Goal: Task Accomplishment & Management: Use online tool/utility

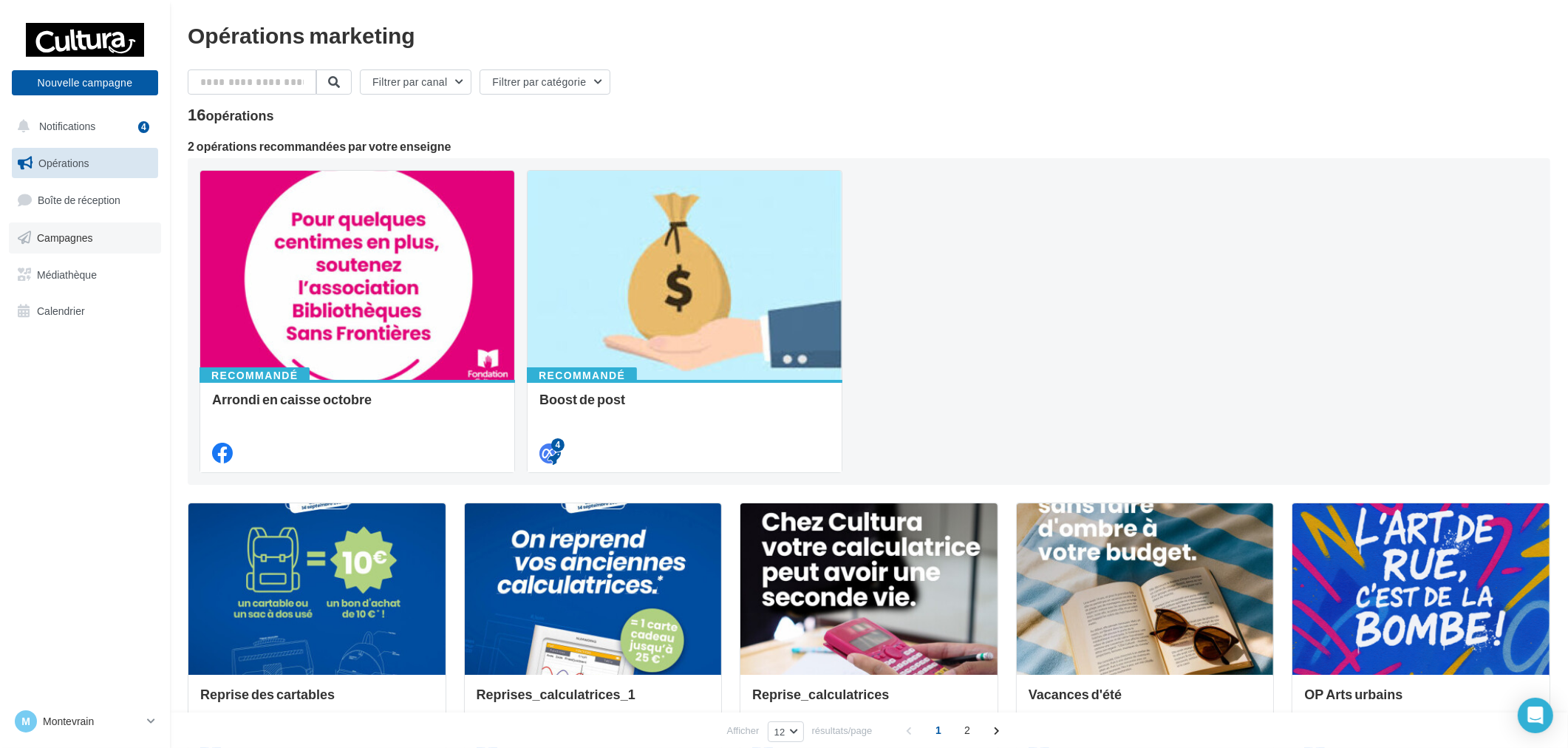
click at [86, 249] on link "Campagnes" at bounding box center [85, 238] width 152 height 31
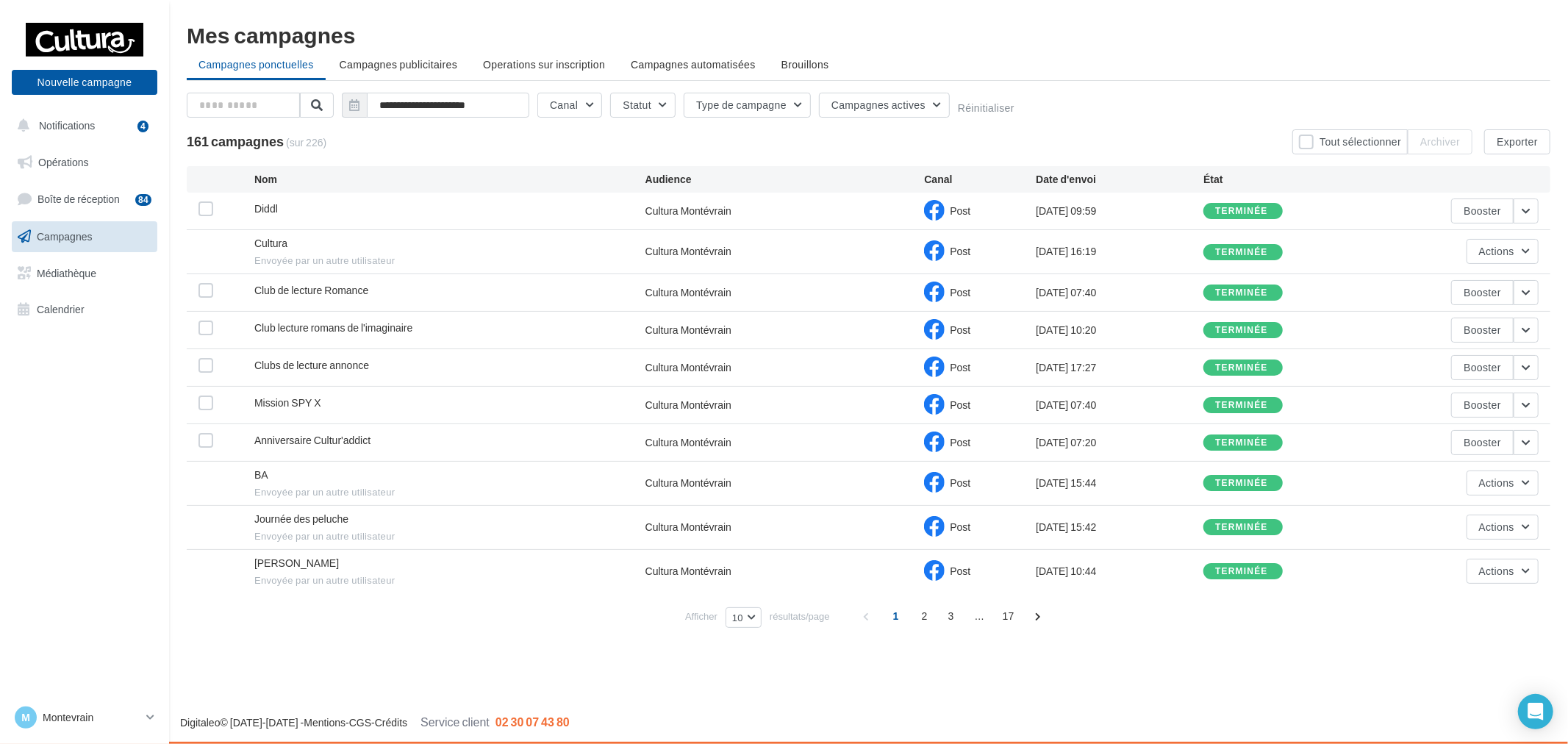
click at [92, 64] on div "Nouvelle campagne Nouvelle campagne" at bounding box center [84, 58] width 146 height 73
click at [104, 86] on button "Nouvelle campagne" at bounding box center [84, 82] width 146 height 25
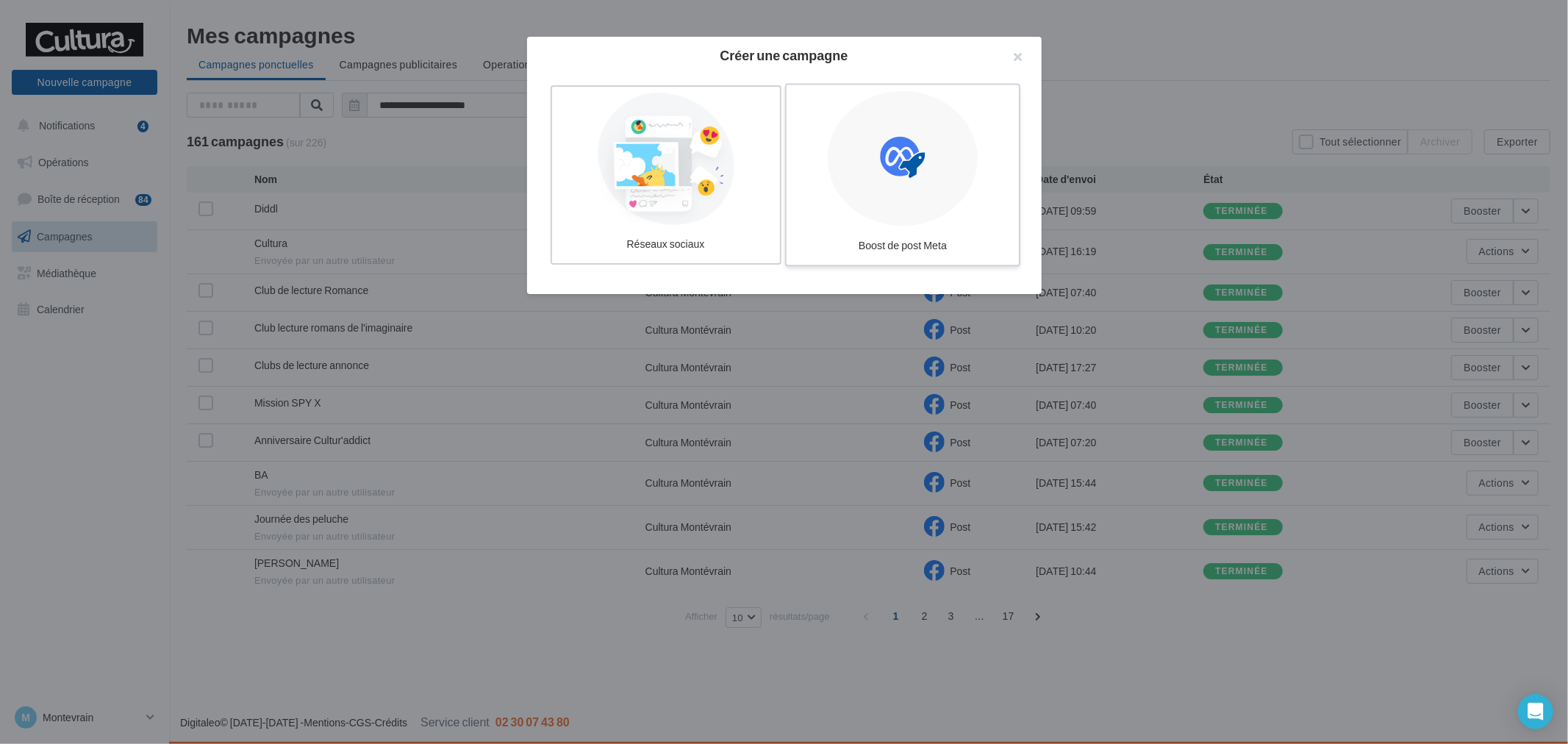
click at [870, 162] on div at bounding box center [903, 158] width 150 height 135
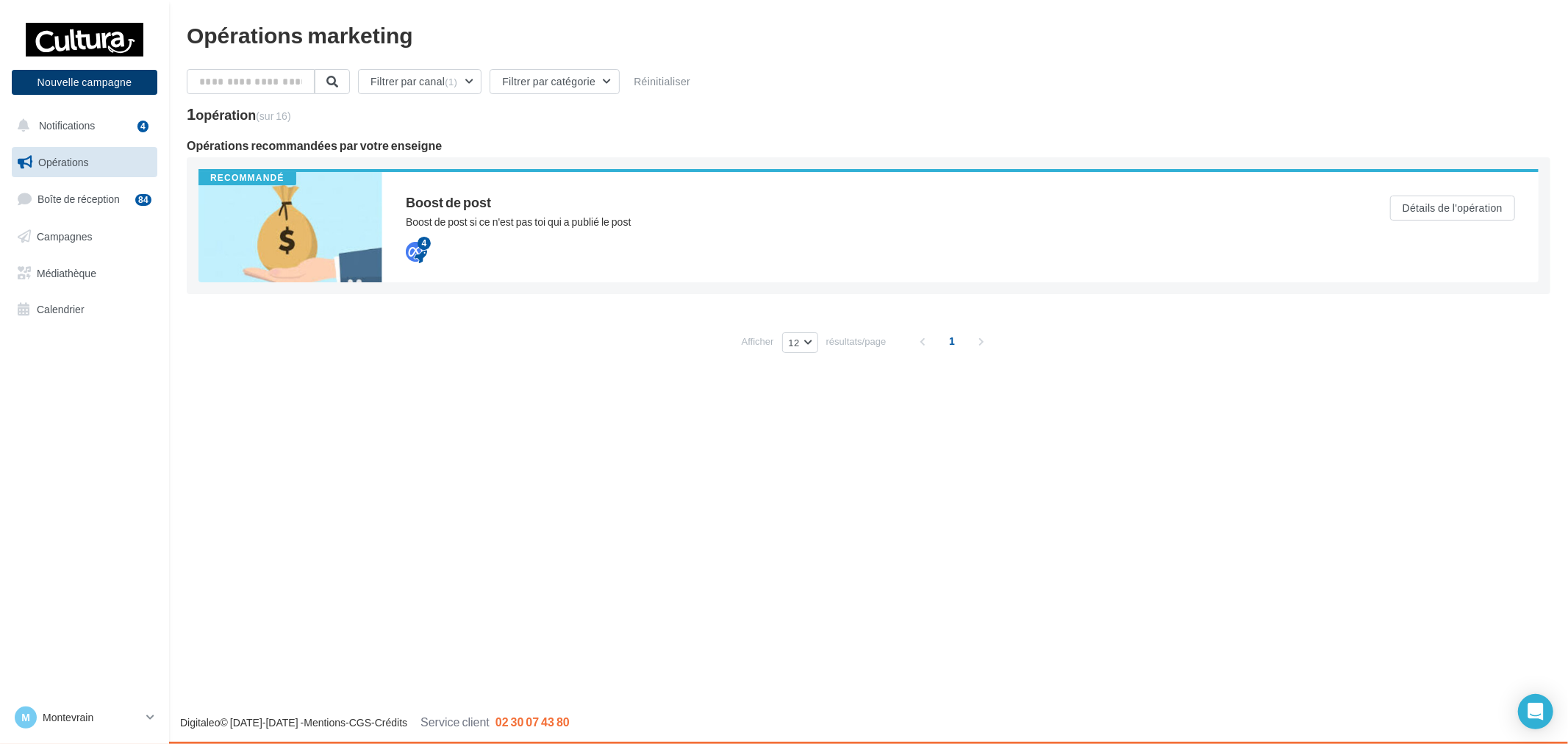
click at [98, 82] on button "Nouvelle campagne" at bounding box center [84, 82] width 146 height 25
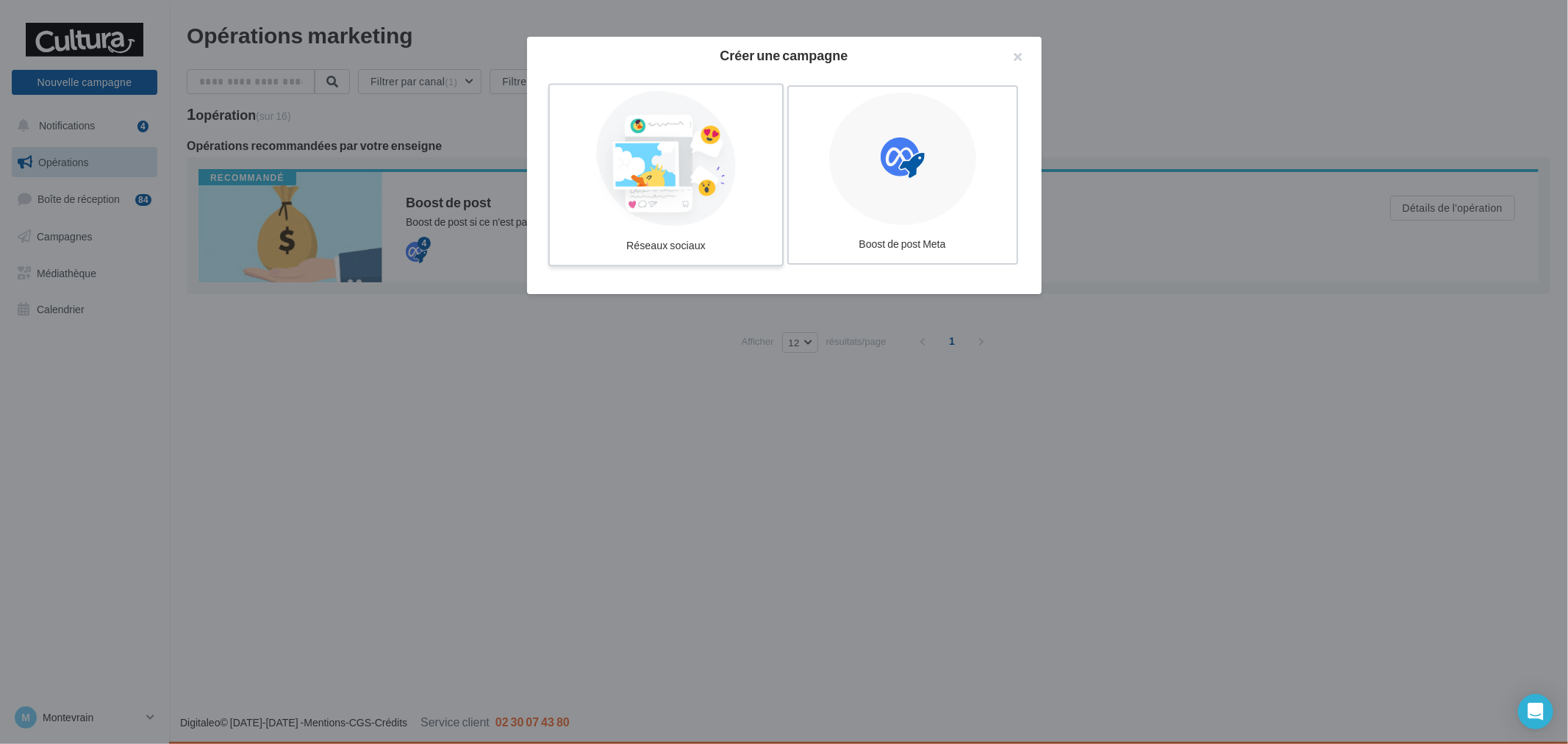
click at [618, 232] on div "Réseaux sociaux" at bounding box center [666, 246] width 221 height 27
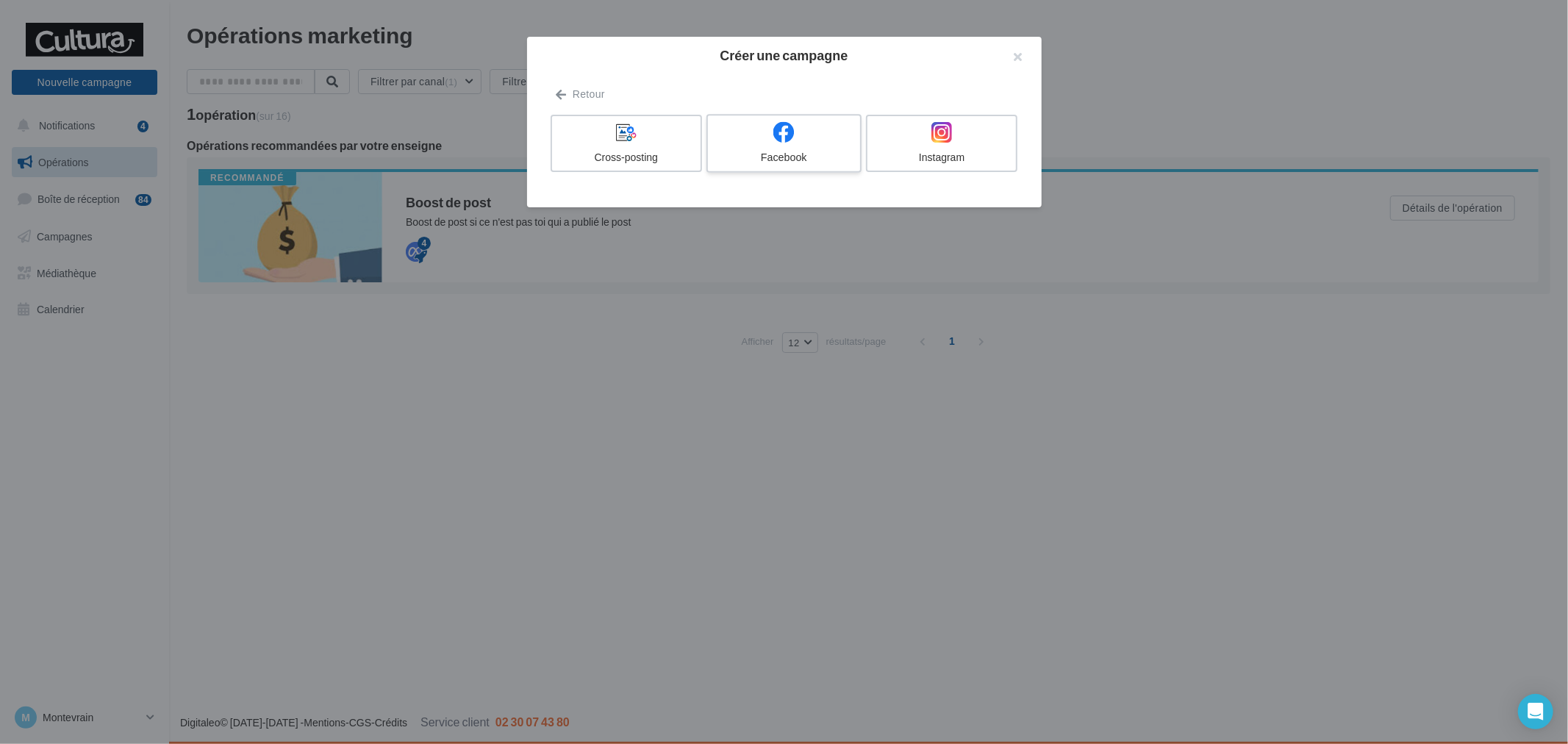
click at [724, 150] on div "Facebook" at bounding box center [784, 158] width 140 height 15
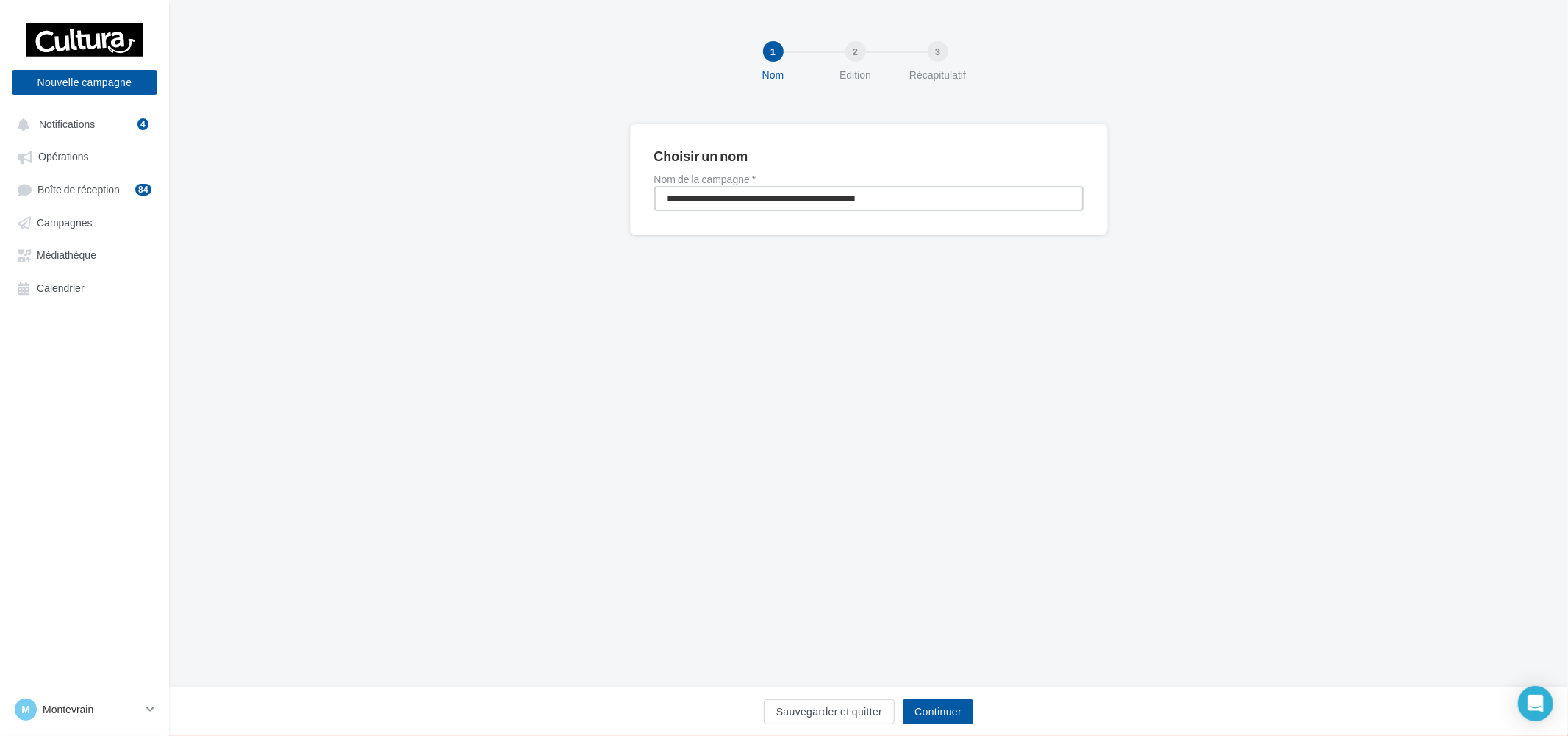
drag, startPoint x: 945, startPoint y: 197, endPoint x: 147, endPoint y: 170, distance: 798.5
click at [148, 170] on div "Nouvelle campagne Nouvelle campagne Notifications 4 Opérations Boîte de récepti…" at bounding box center [784, 368] width 1568 height 736
type input "**********"
click at [975, 725] on div "Sauvegarder et quitter Continuer" at bounding box center [868, 715] width 1375 height 31
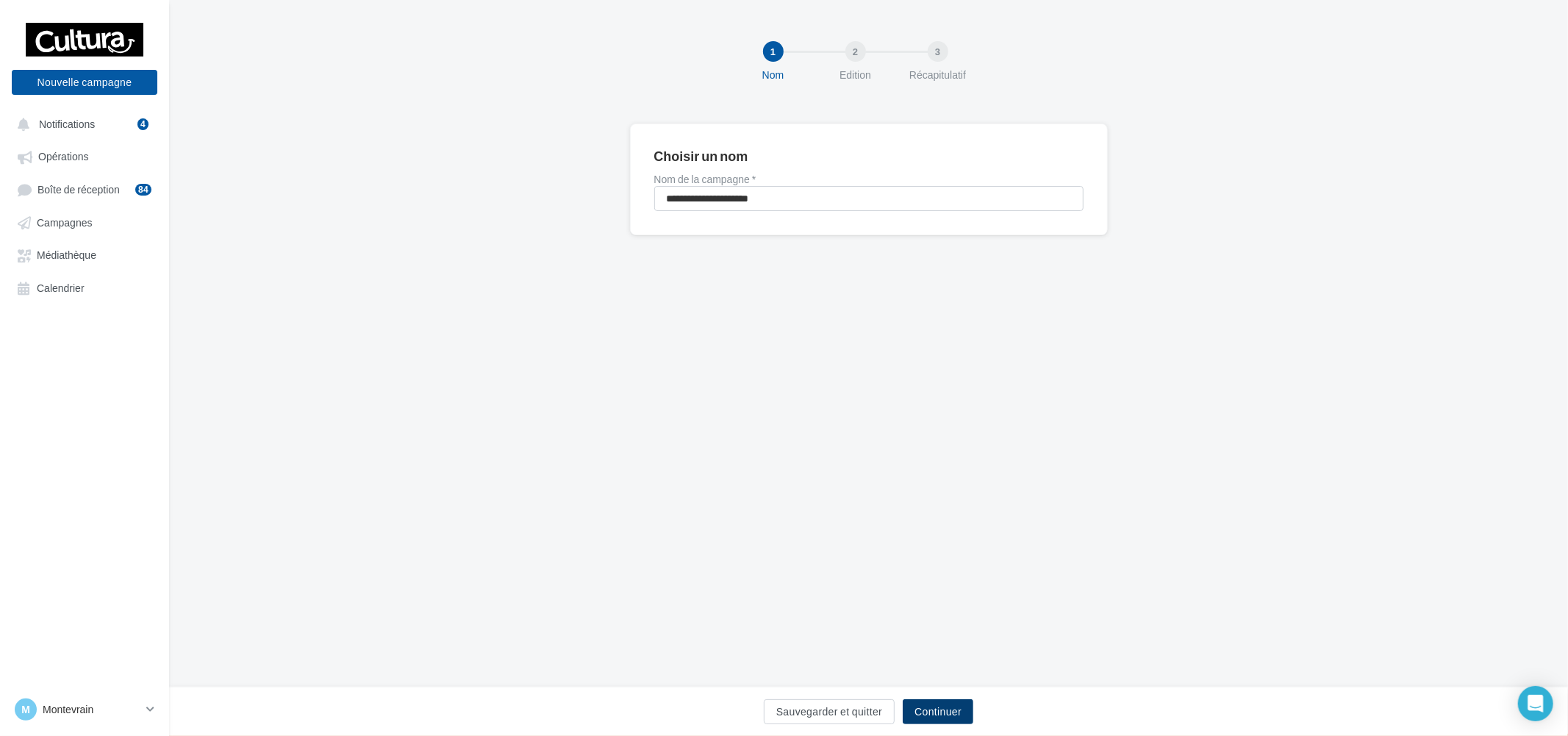
click at [970, 717] on button "Continuer" at bounding box center [938, 712] width 70 height 25
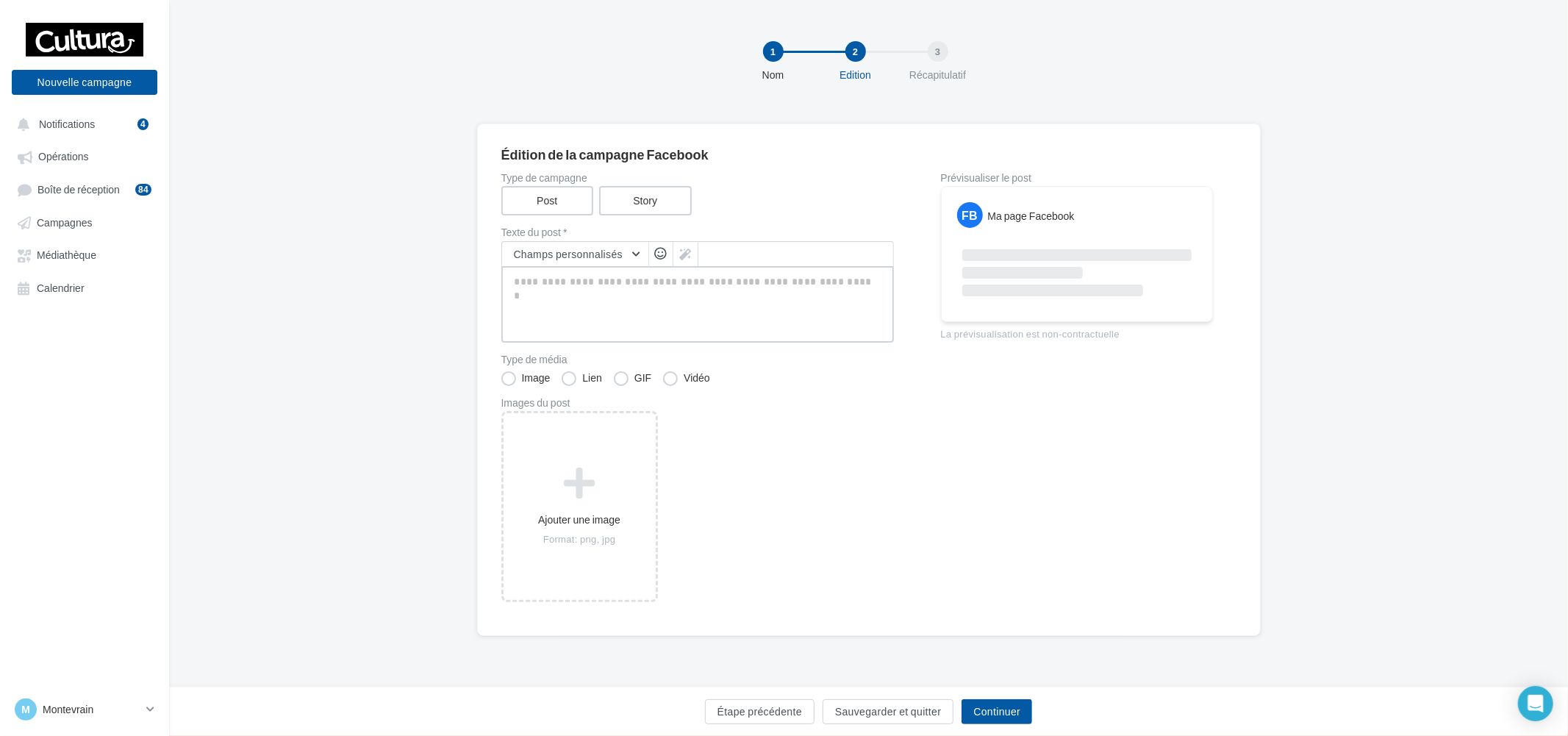
click at [614, 315] on textarea at bounding box center [698, 304] width 393 height 76
paste textarea "**********"
type textarea "**********"
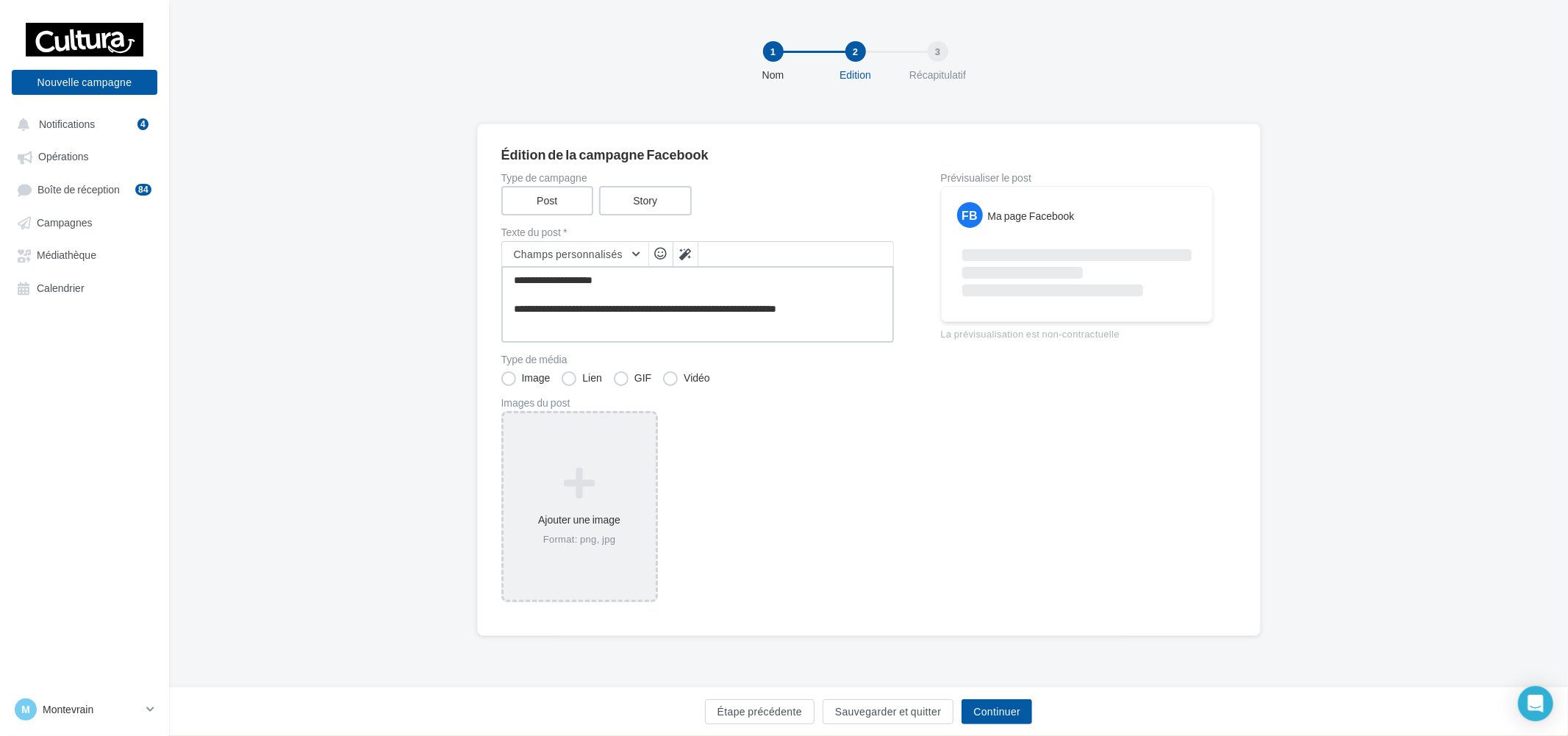
type textarea "**********"
click at [594, 459] on div "Ajouter une image Format: png, jpg" at bounding box center [579, 506] width 152 height 94
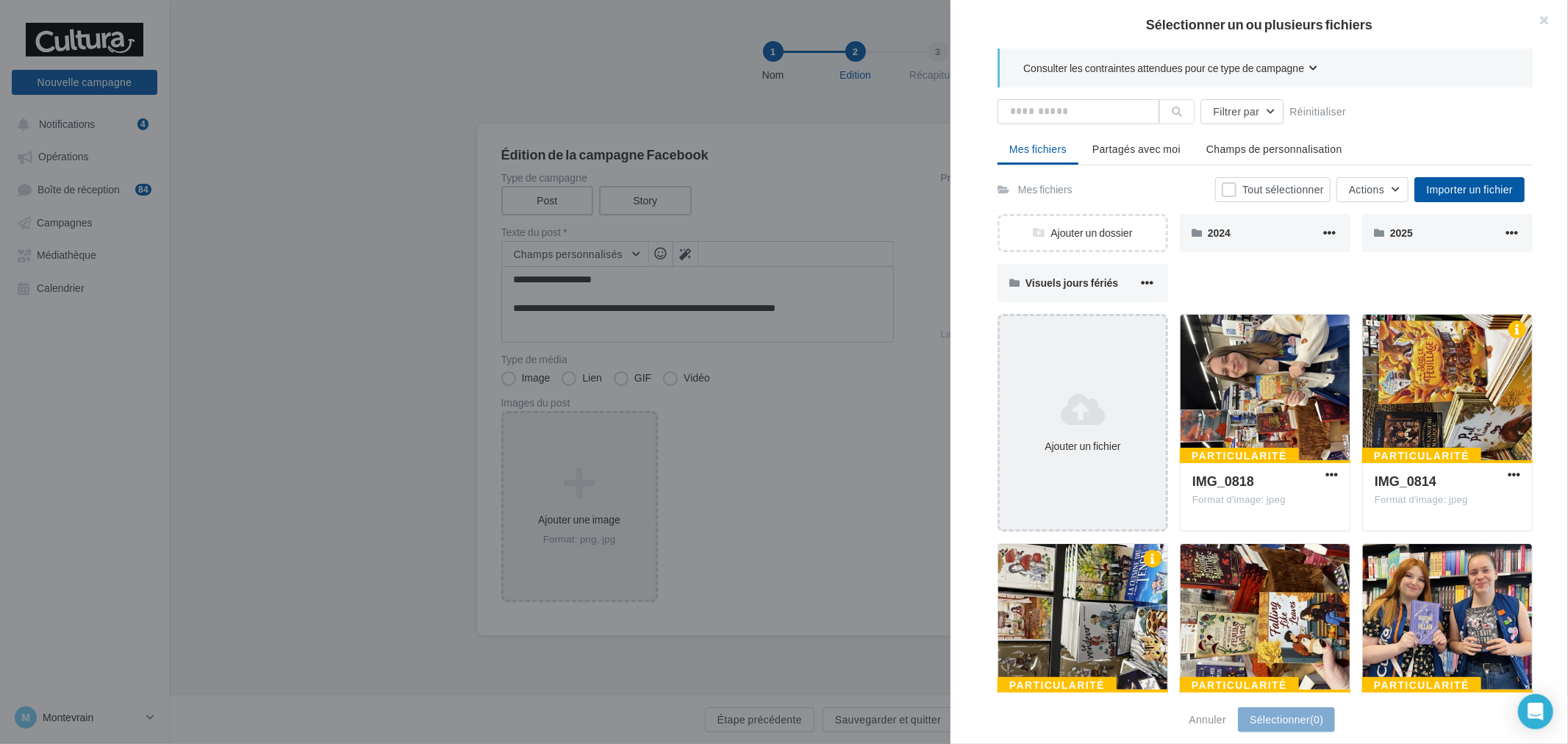
click at [1078, 383] on div "Ajouter un fichier" at bounding box center [1083, 423] width 170 height 218
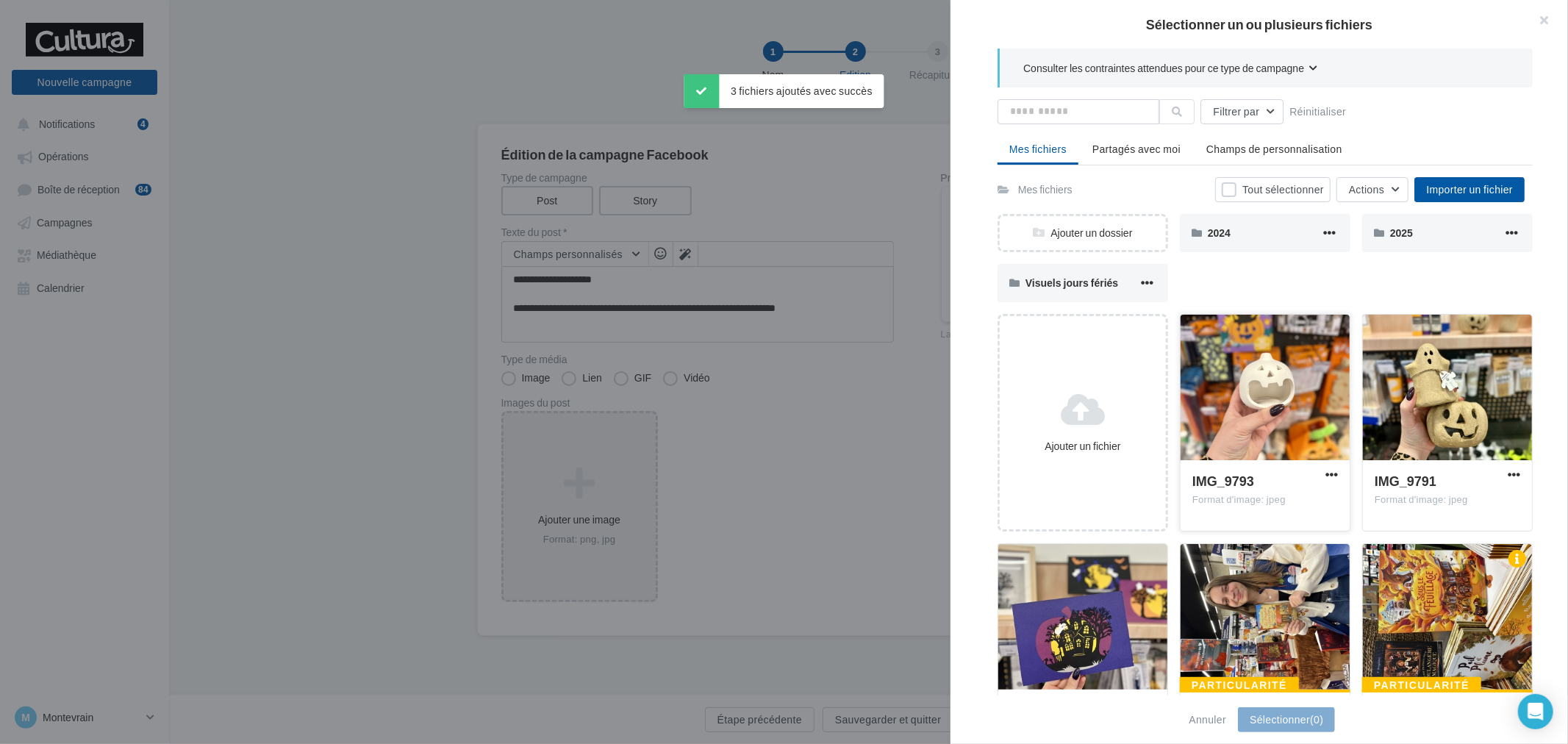
click at [1241, 418] on div at bounding box center [1265, 388] width 169 height 147
click at [1130, 597] on div at bounding box center [1083, 617] width 169 height 147
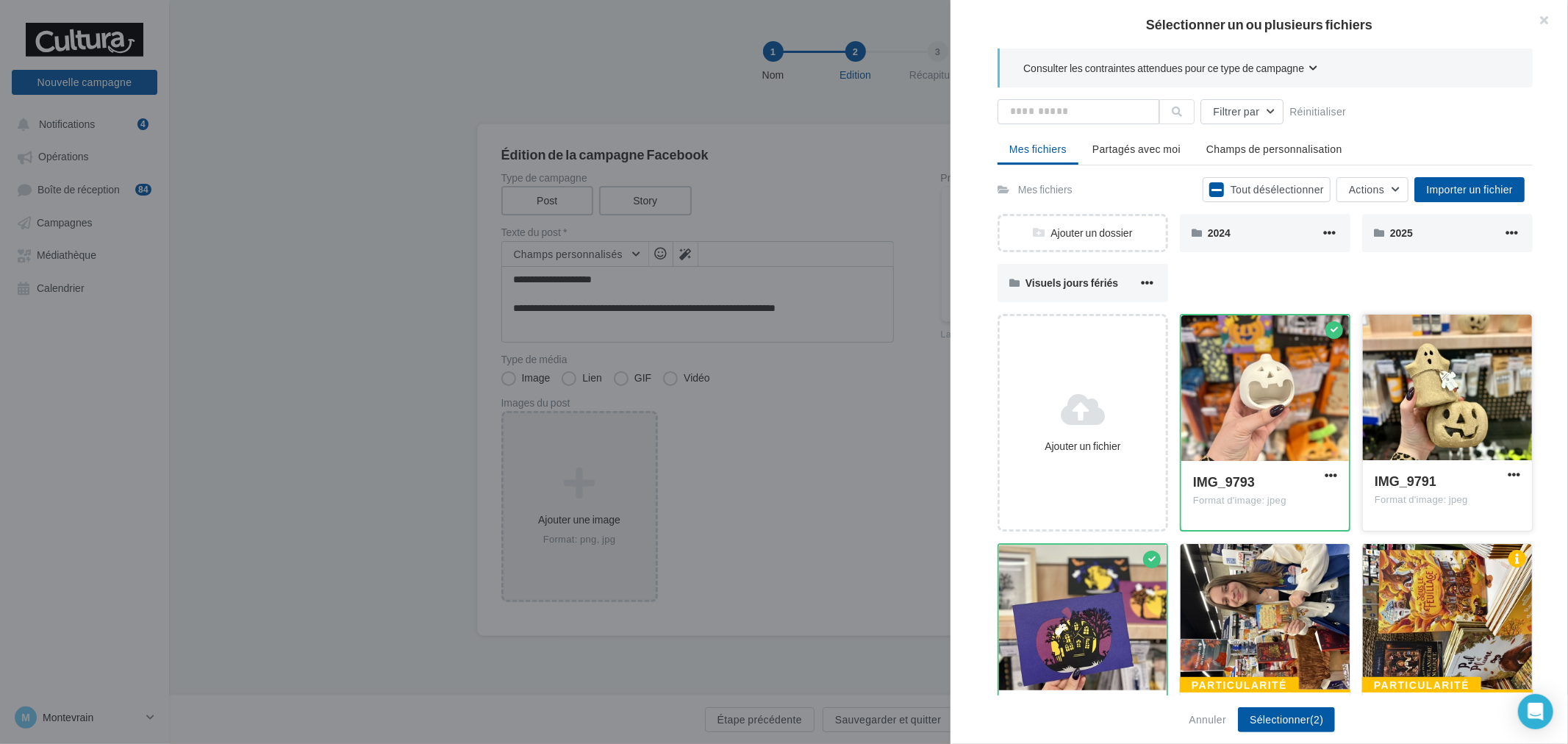
click at [1457, 392] on div at bounding box center [1447, 388] width 169 height 147
click at [1309, 717] on button "Sélectionner (3)" at bounding box center [1287, 720] width 97 height 25
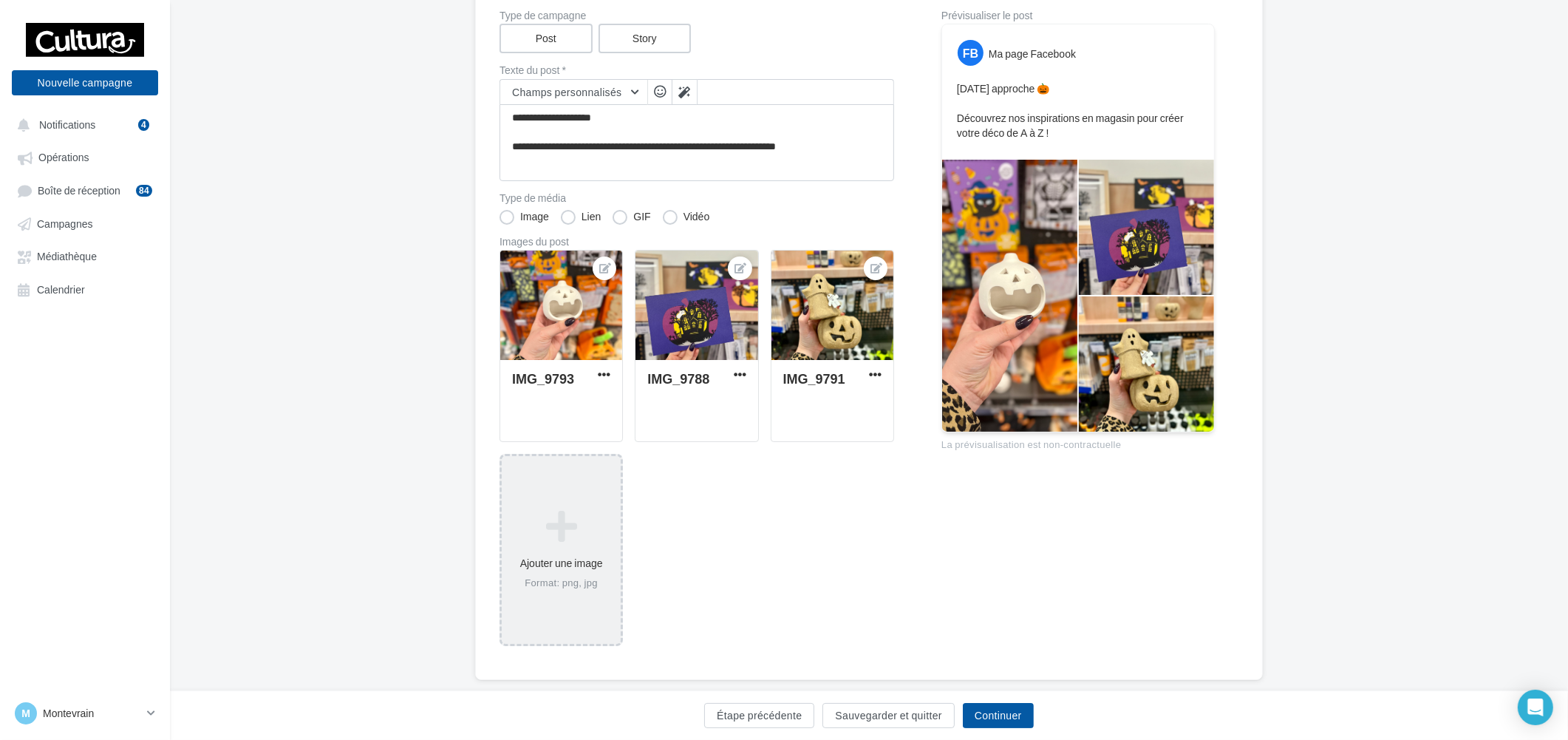
scroll to position [164, 0]
click at [1010, 709] on button "Continuer" at bounding box center [998, 715] width 71 height 25
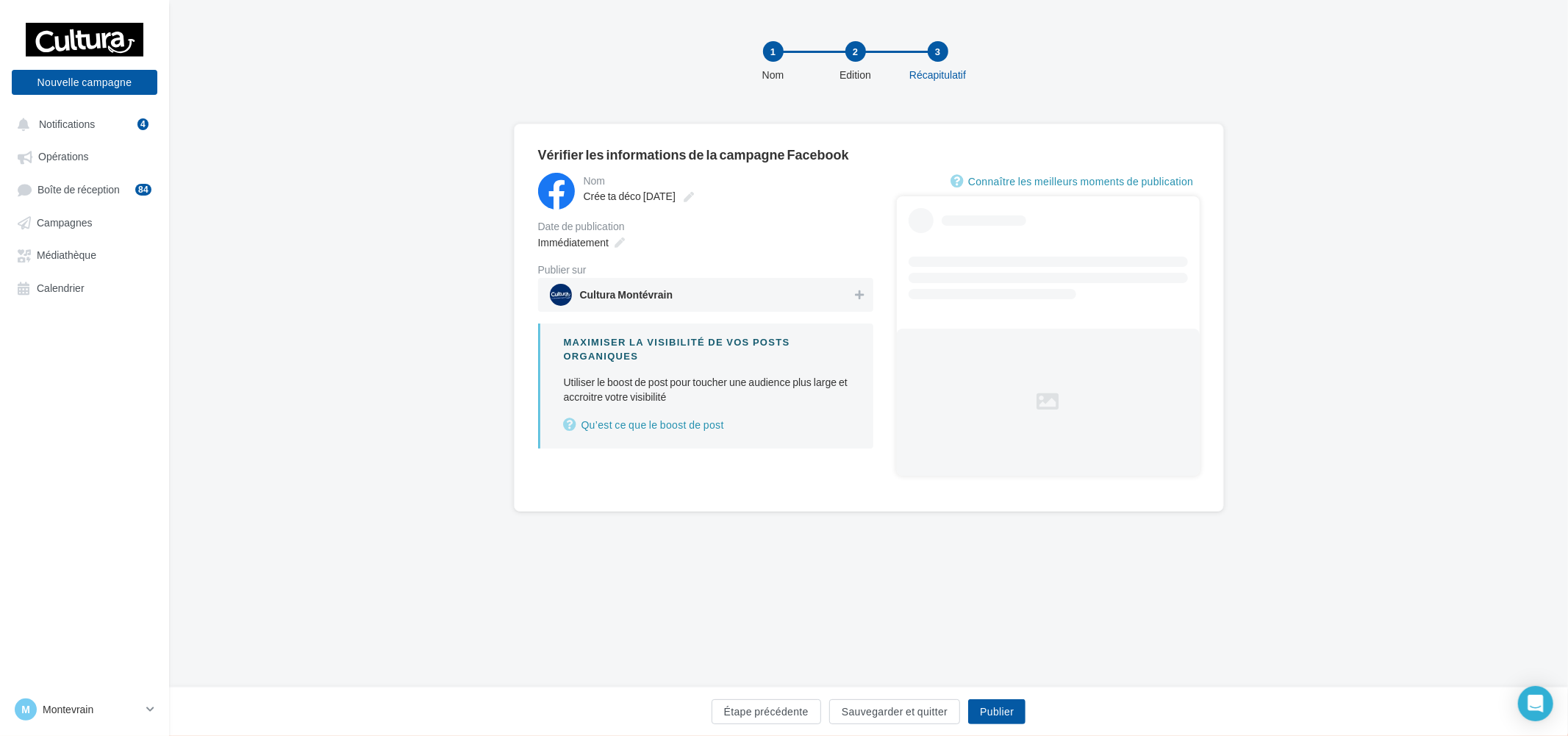
click at [830, 298] on span "Cultura Montévrain" at bounding box center [701, 295] width 303 height 22
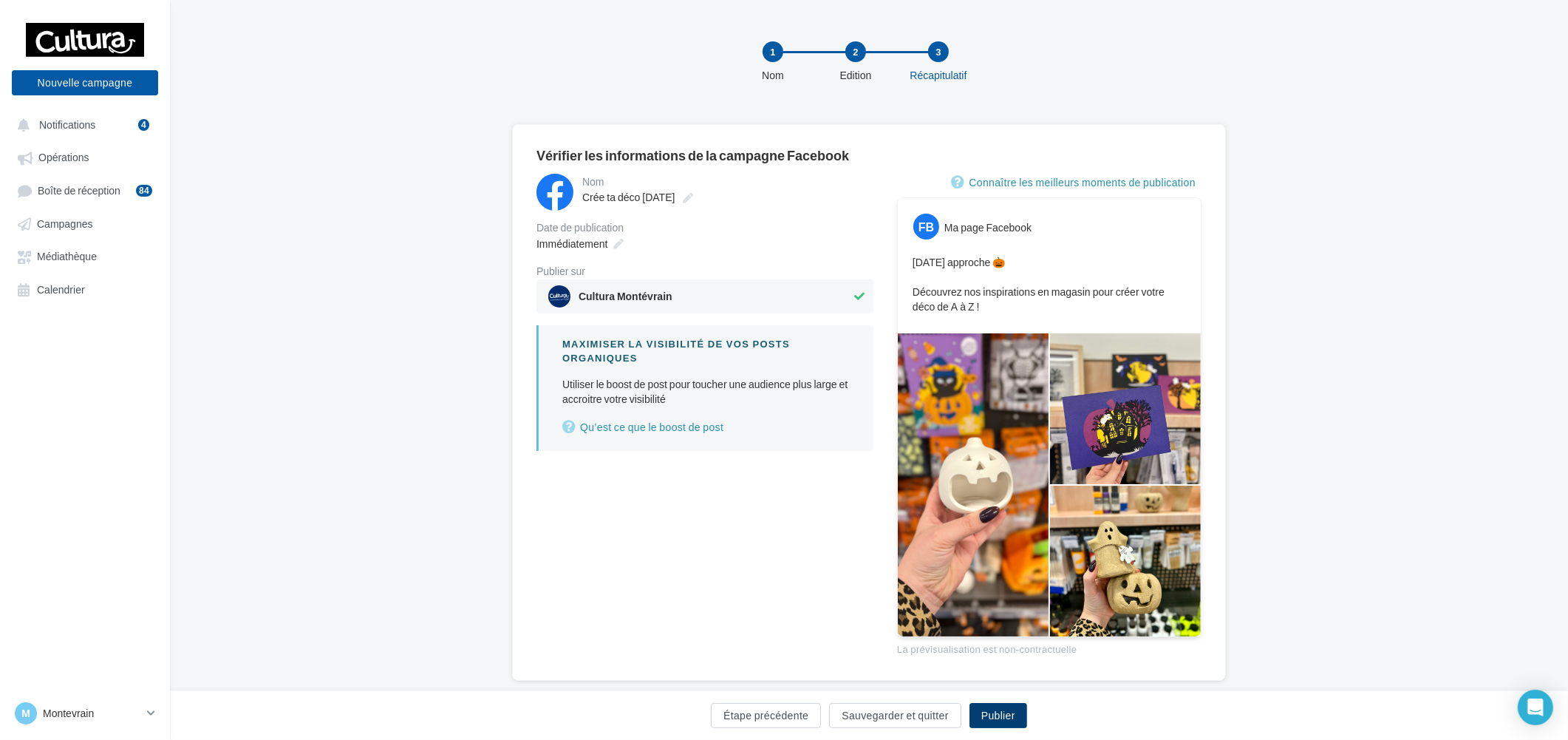
click at [1014, 723] on button "Publier" at bounding box center [998, 715] width 57 height 25
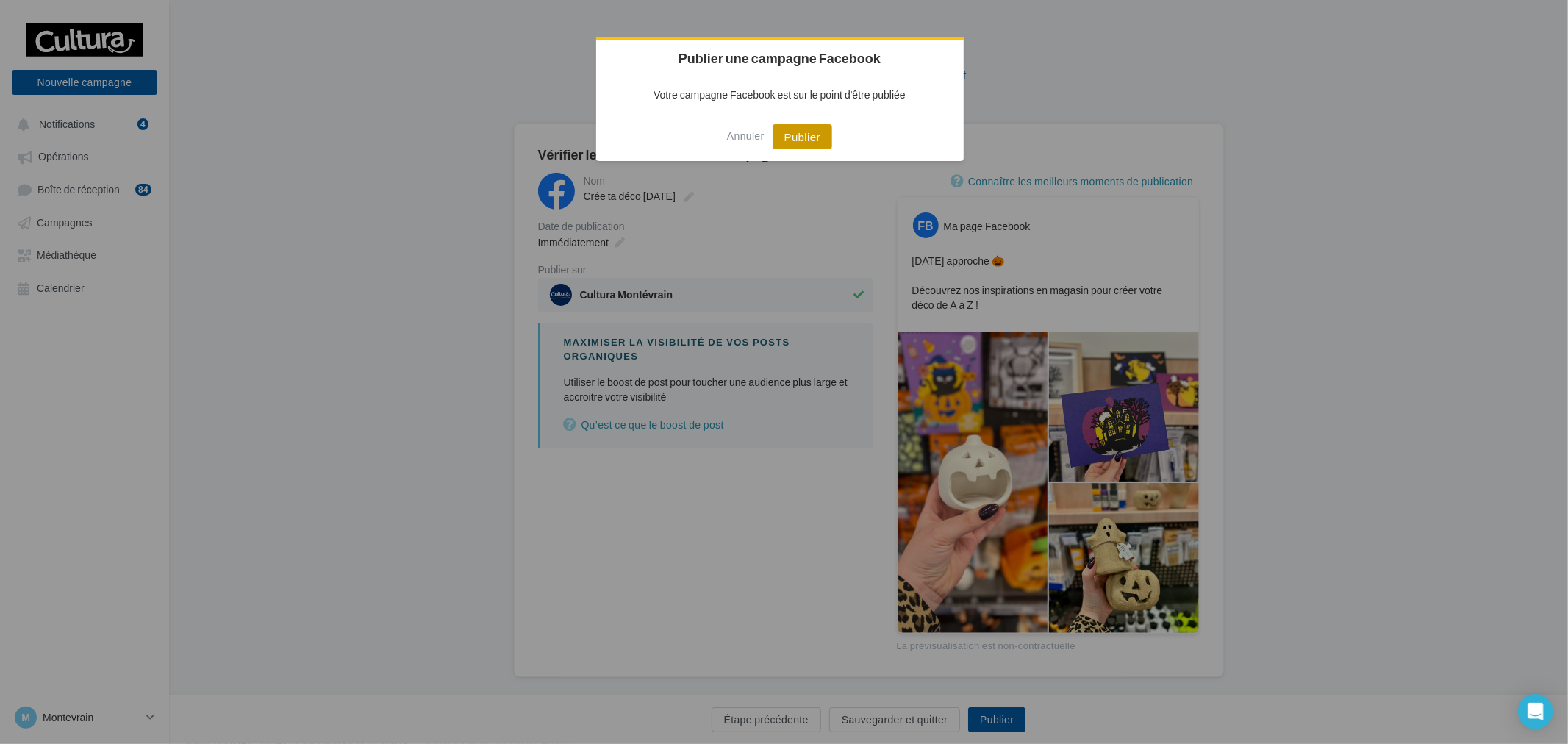
click at [799, 127] on button "Publier" at bounding box center [802, 137] width 59 height 25
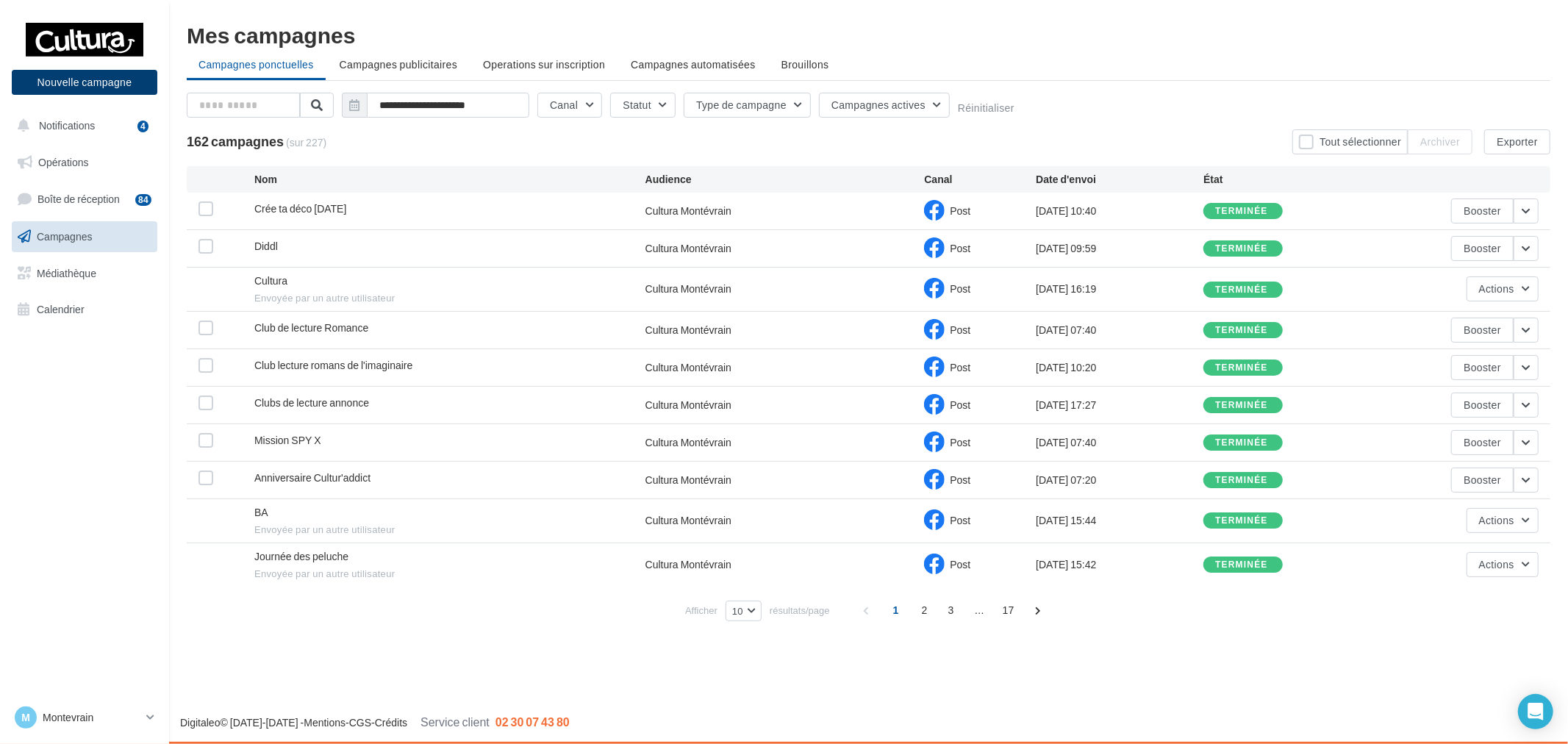
click at [96, 91] on button "Nouvelle campagne" at bounding box center [84, 82] width 146 height 25
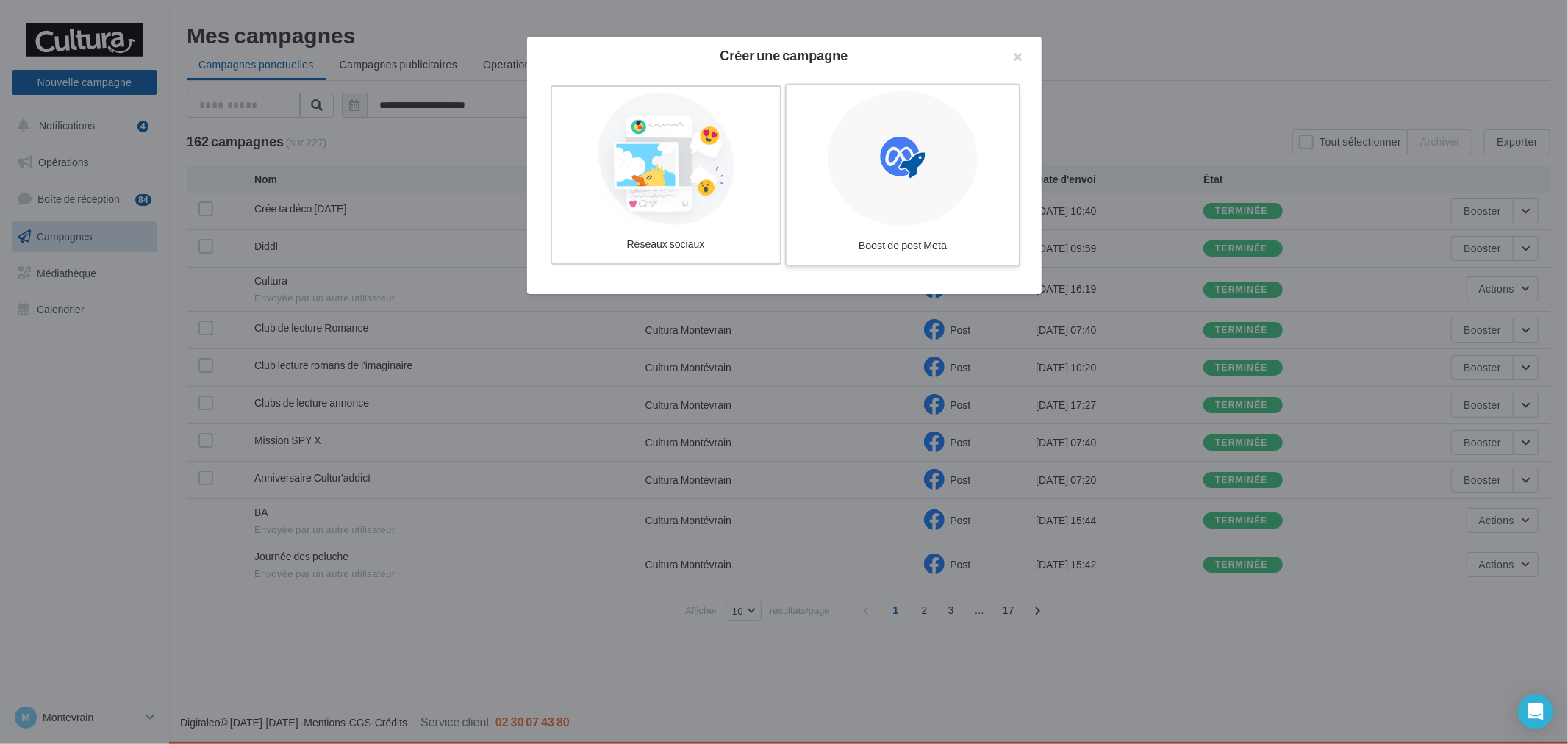
click at [875, 209] on div at bounding box center [903, 158] width 150 height 135
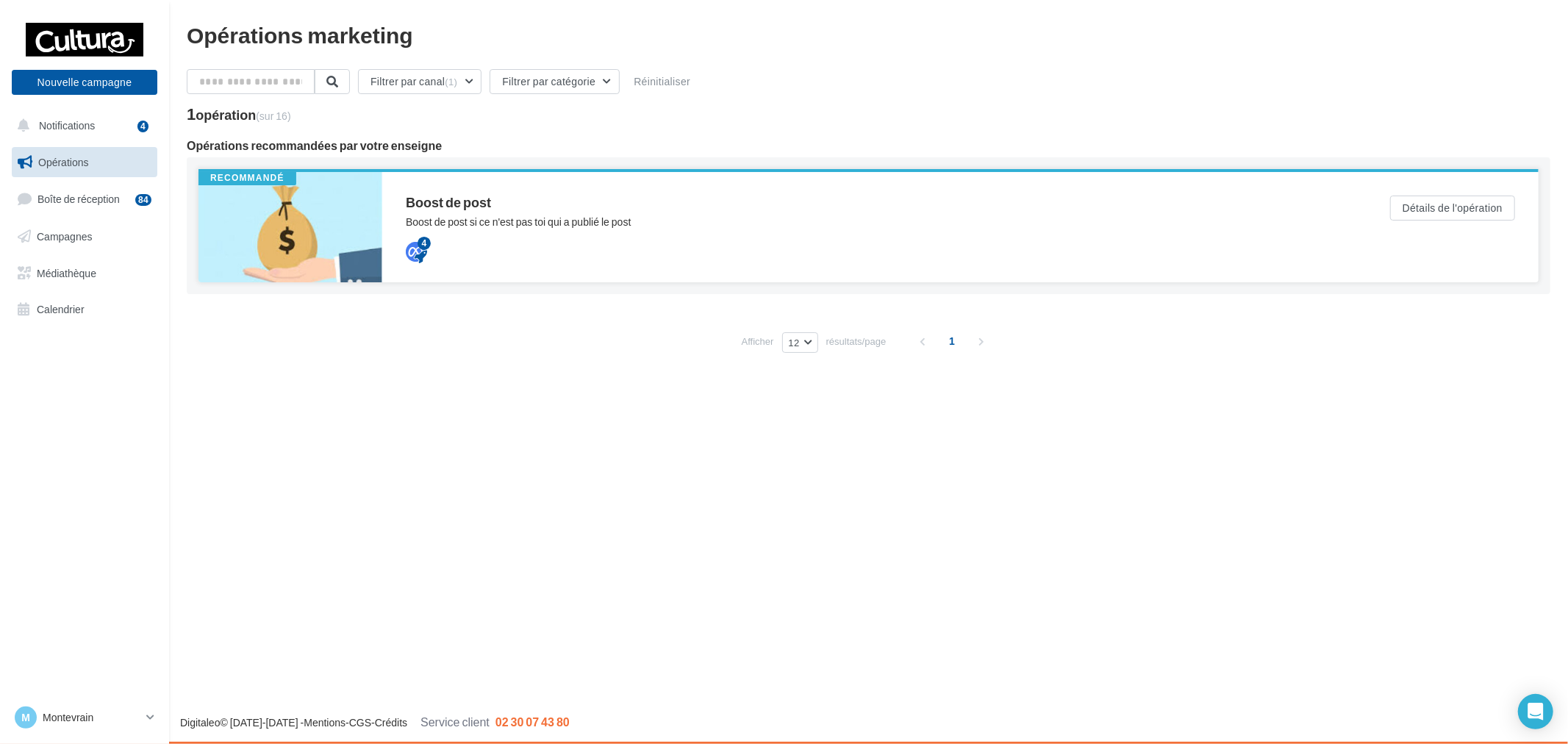
click at [512, 218] on div "Boost de post si ce n'est pas toi qui a publié le post" at bounding box center [869, 222] width 926 height 15
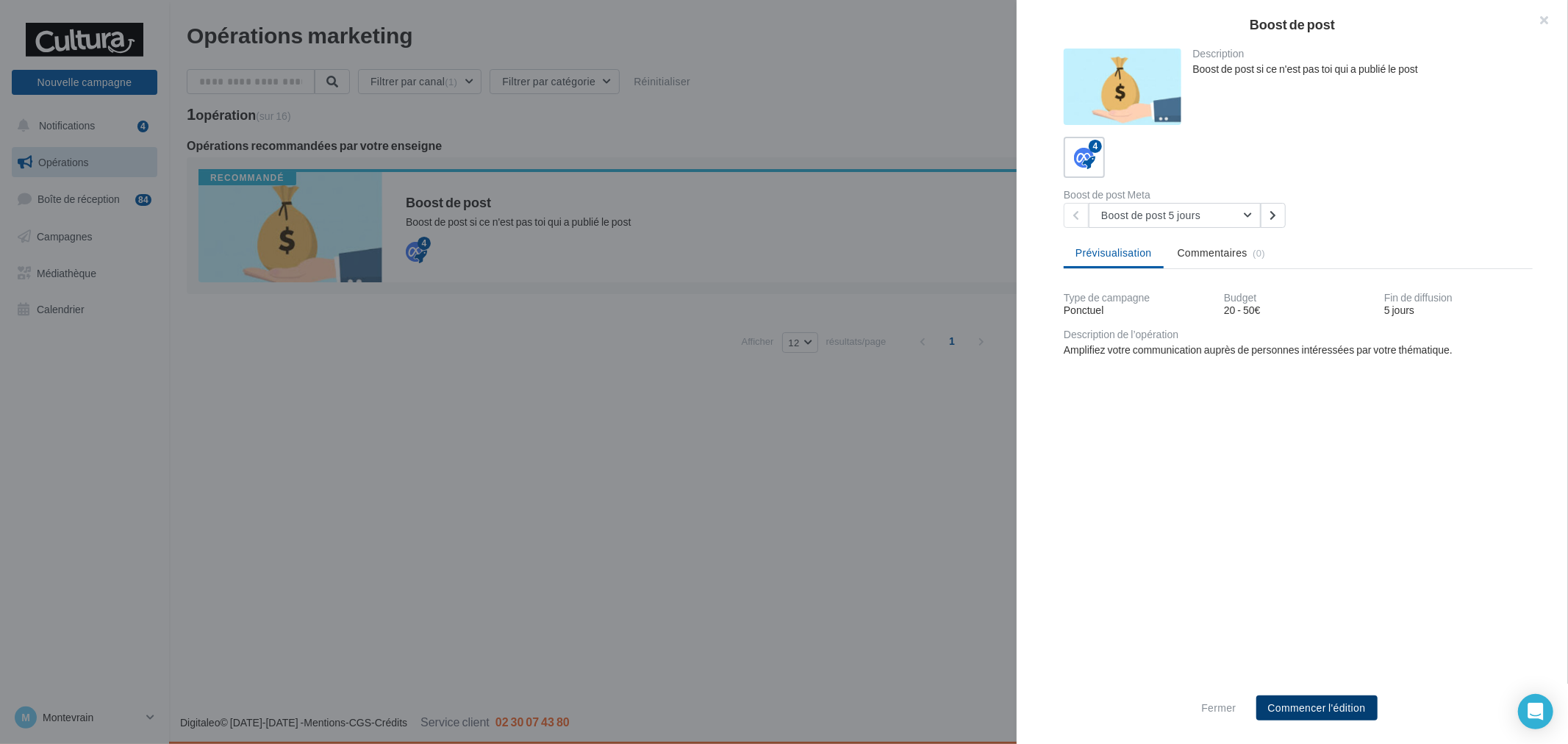
click at [1319, 708] on button "Commencer l'édition" at bounding box center [1317, 708] width 121 height 25
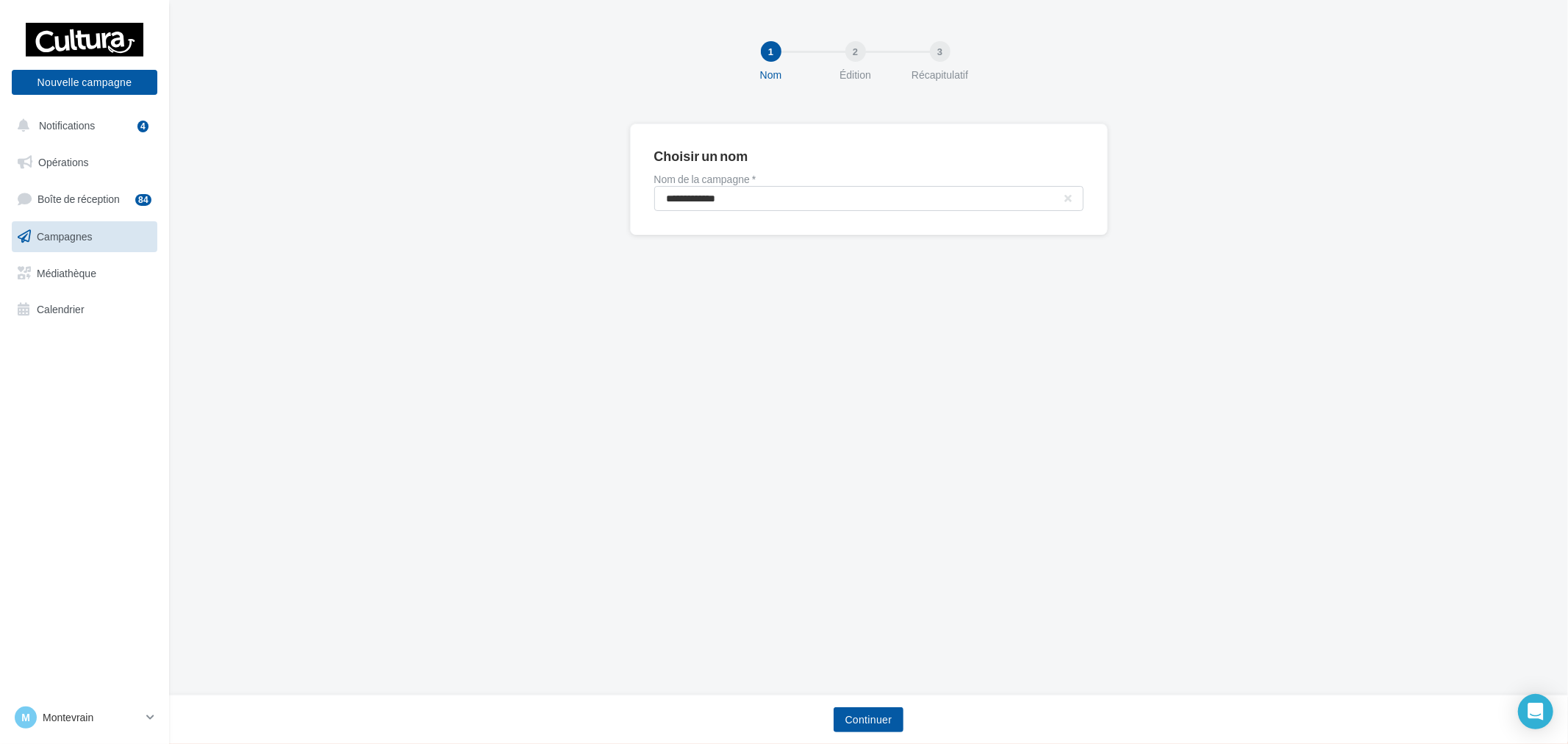
click at [765, 215] on div "**********" at bounding box center [869, 179] width 478 height 112
click at [783, 201] on input "**********" at bounding box center [869, 198] width 430 height 25
type input "**********"
click at [892, 711] on button "Continuer" at bounding box center [869, 720] width 70 height 25
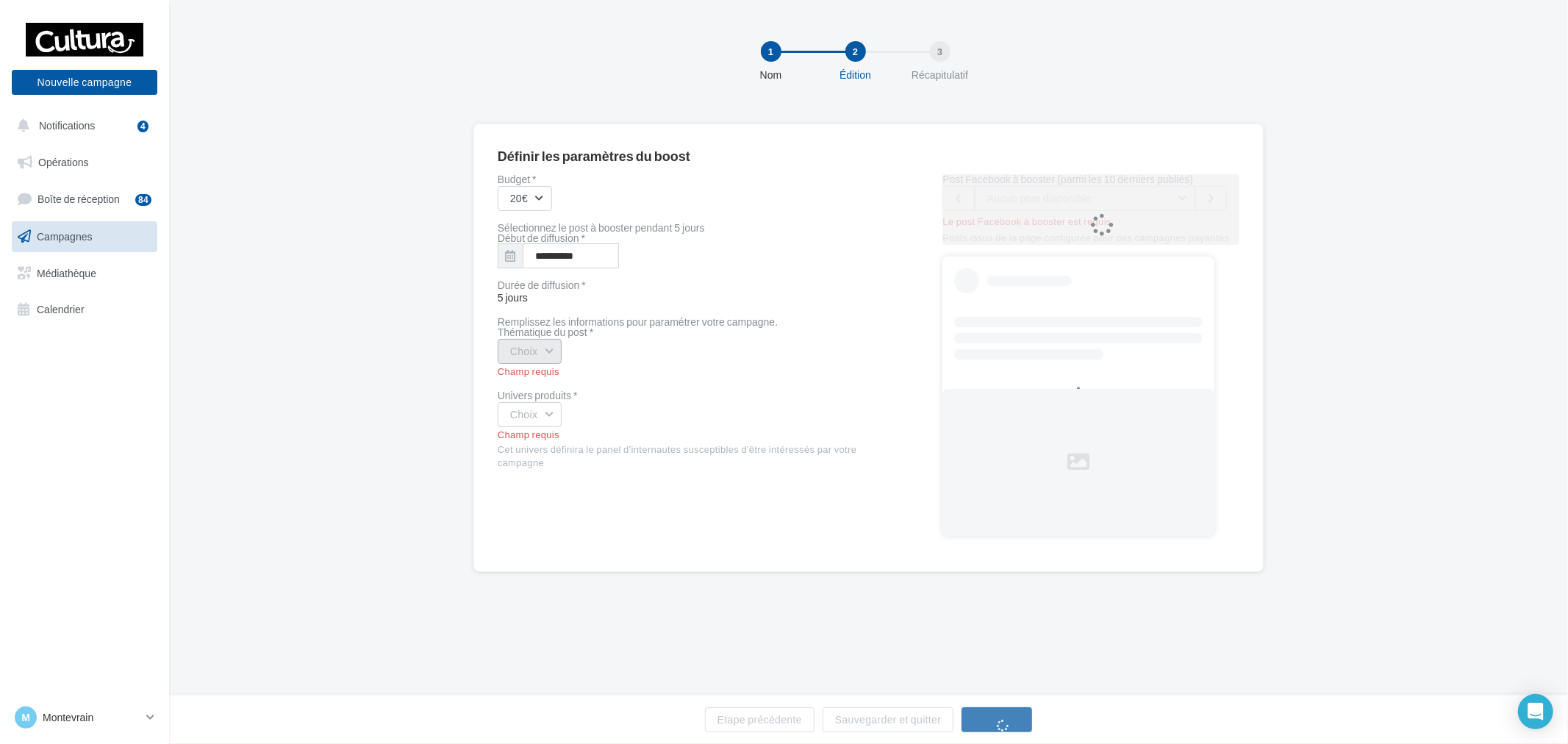
click at [556, 357] on button "Choix" at bounding box center [530, 352] width 64 height 25
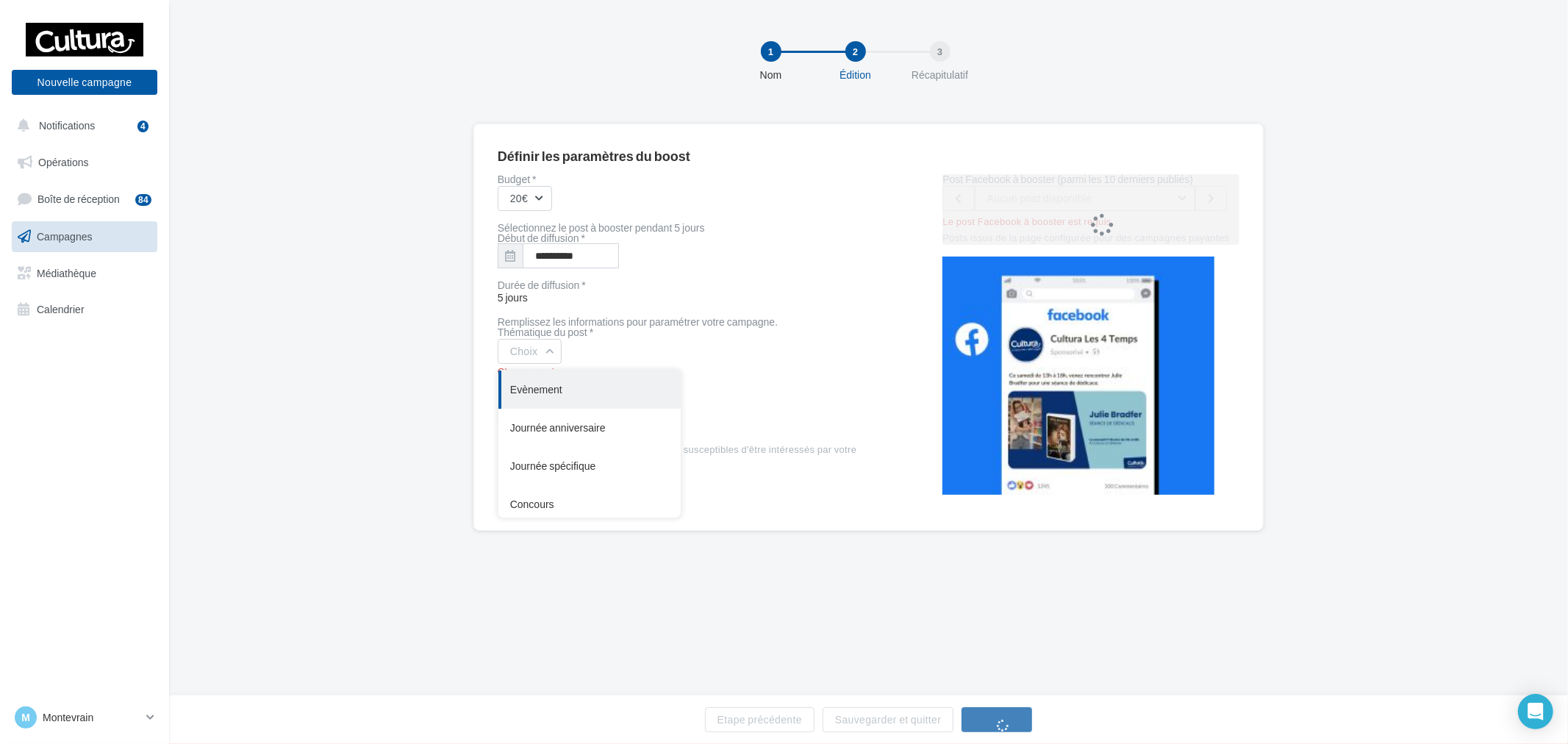
click at [561, 389] on div "Evènement" at bounding box center [590, 389] width 182 height 38
click at [568, 351] on button "Evènement" at bounding box center [543, 352] width 91 height 25
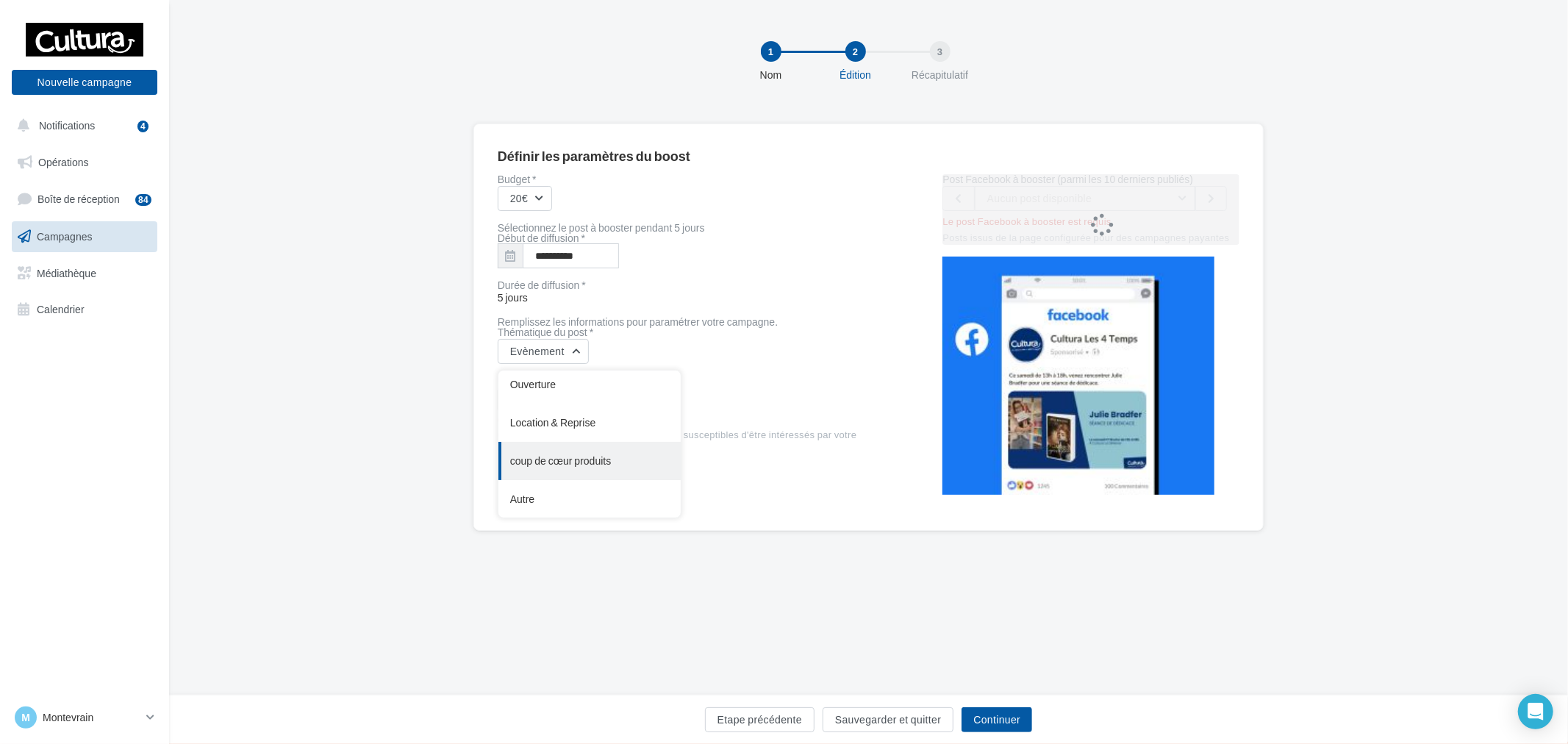
click at [600, 460] on div "coup de cœur produits" at bounding box center [590, 461] width 182 height 38
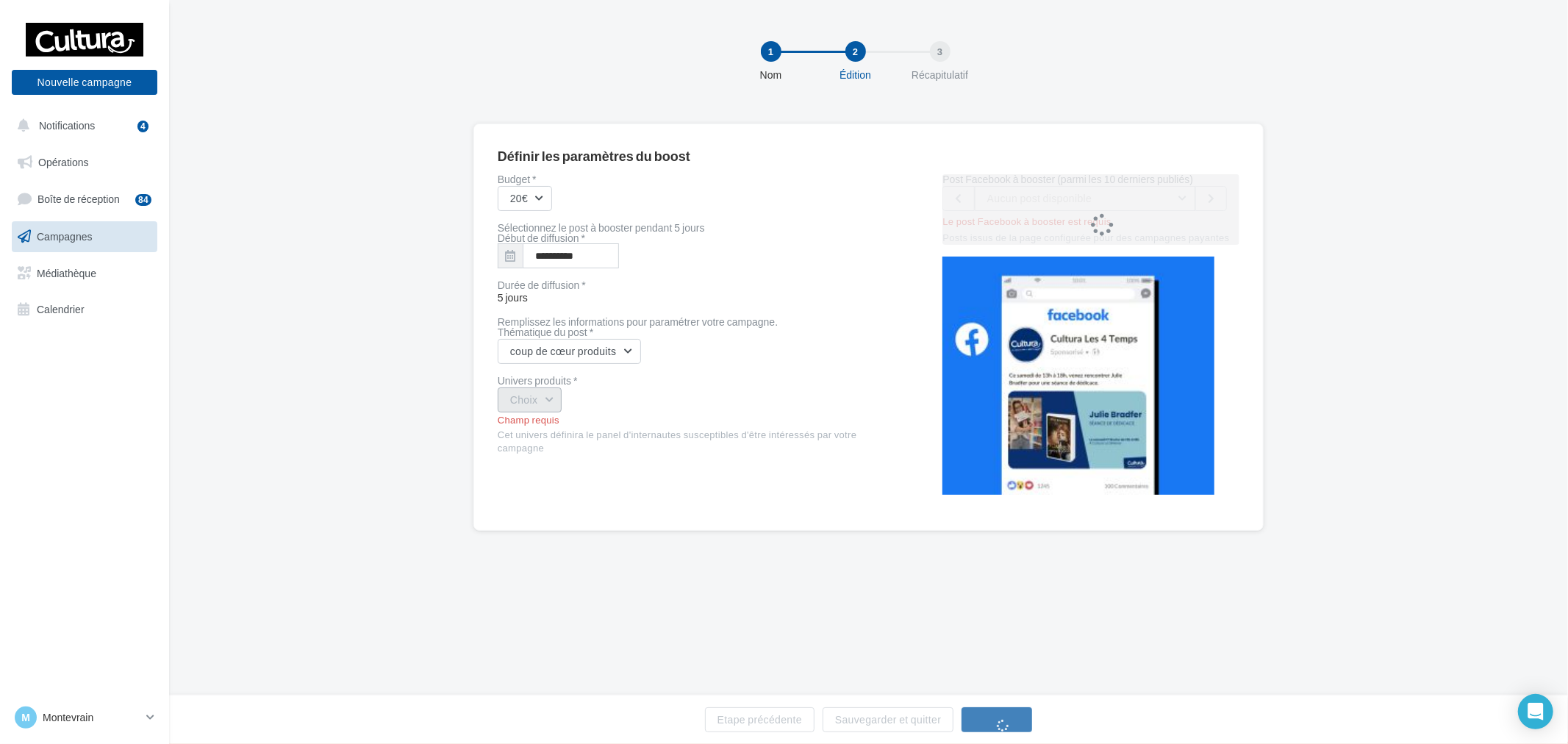
click at [555, 408] on button "Choix" at bounding box center [530, 400] width 64 height 25
click at [592, 446] on div "Loisirs créatifs" at bounding box center [590, 433] width 182 height 38
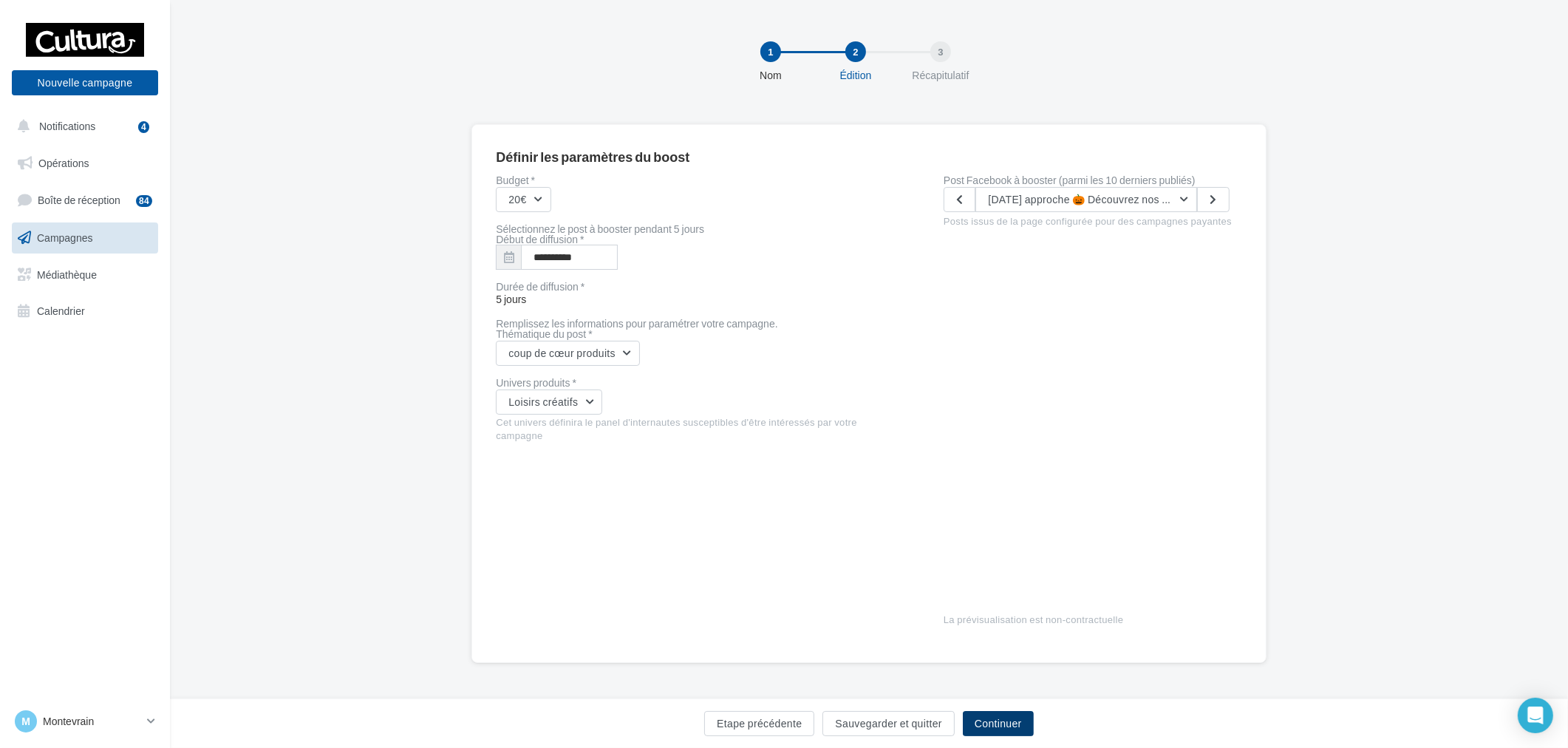
click at [1007, 720] on button "Continuer" at bounding box center [998, 723] width 71 height 25
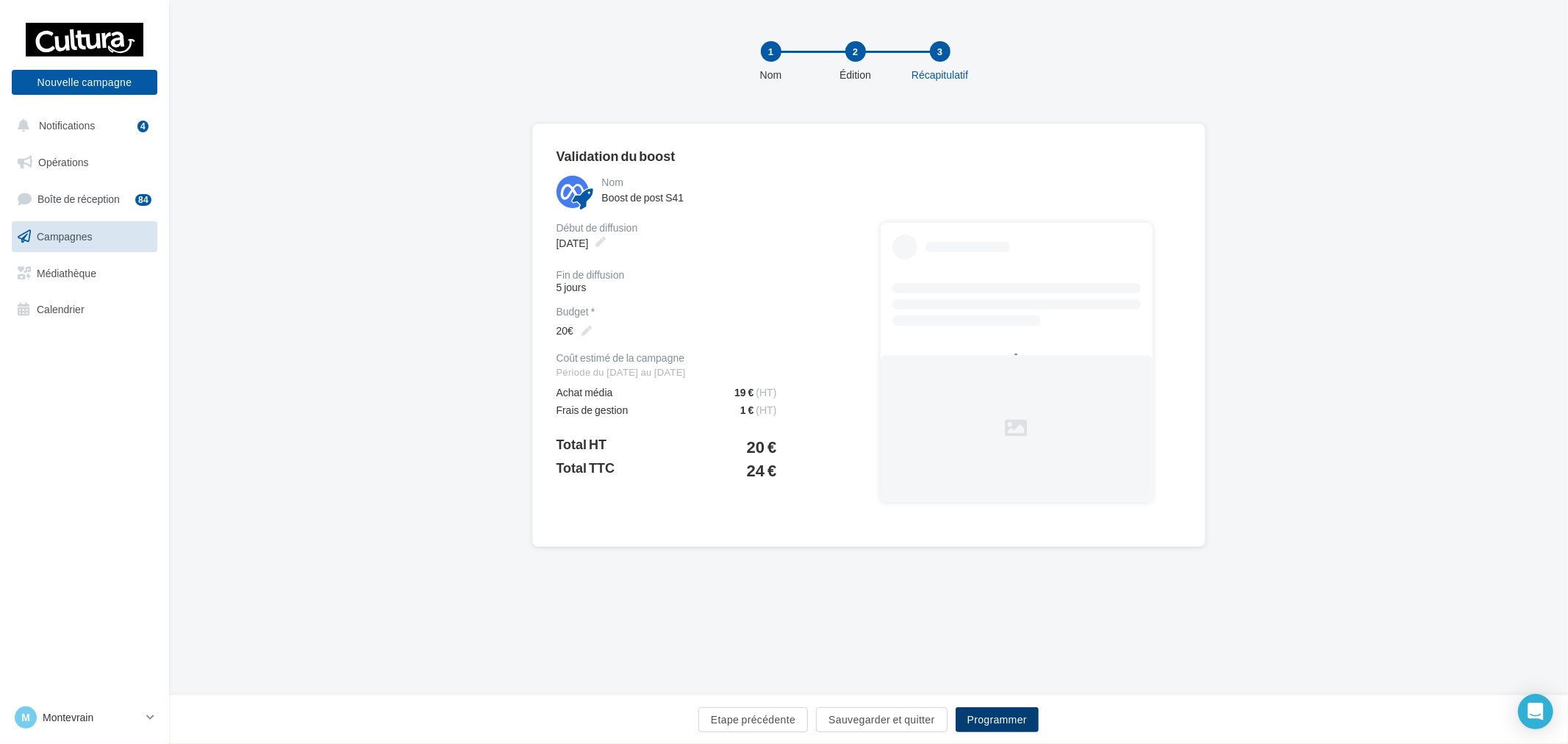
click at [1021, 729] on button "Programmer" at bounding box center [997, 720] width 83 height 25
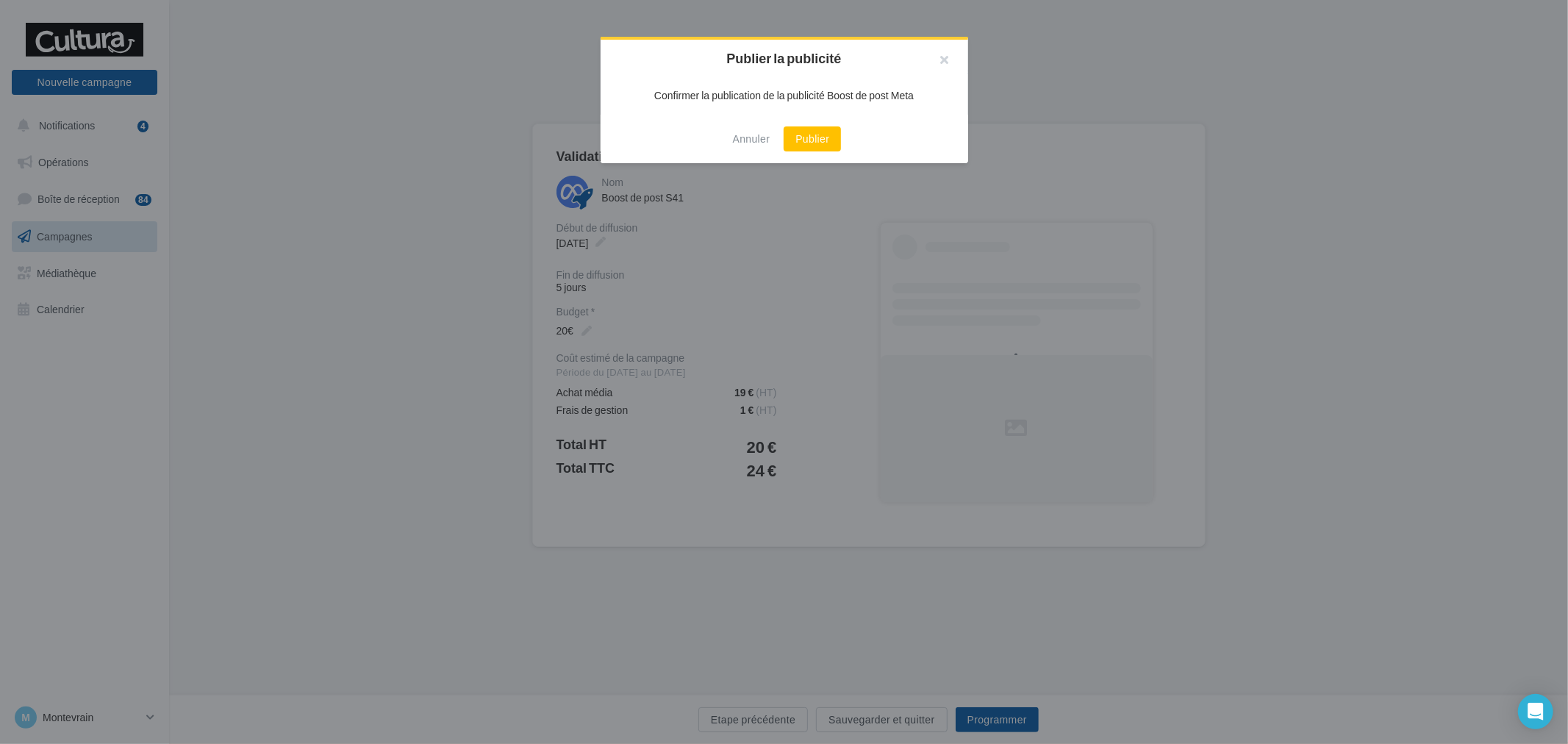
click at [824, 122] on div "Annuler Publier" at bounding box center [784, 139] width 367 height 49
click at [818, 131] on button "Publier" at bounding box center [812, 139] width 57 height 25
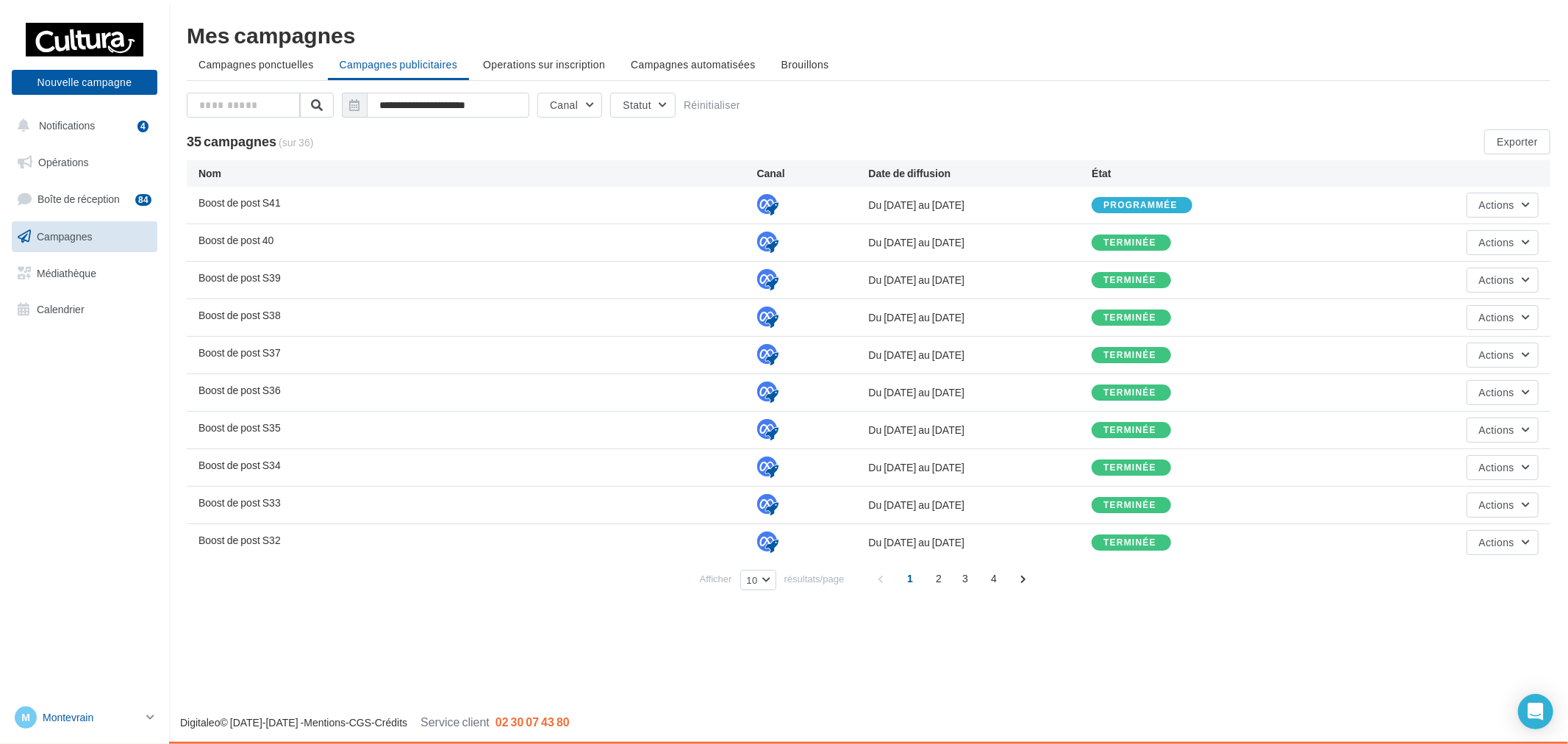
click at [118, 703] on link "M Montevrain [EMAIL_ADDRESS][DOMAIN_NAME]" at bounding box center [84, 717] width 146 height 28
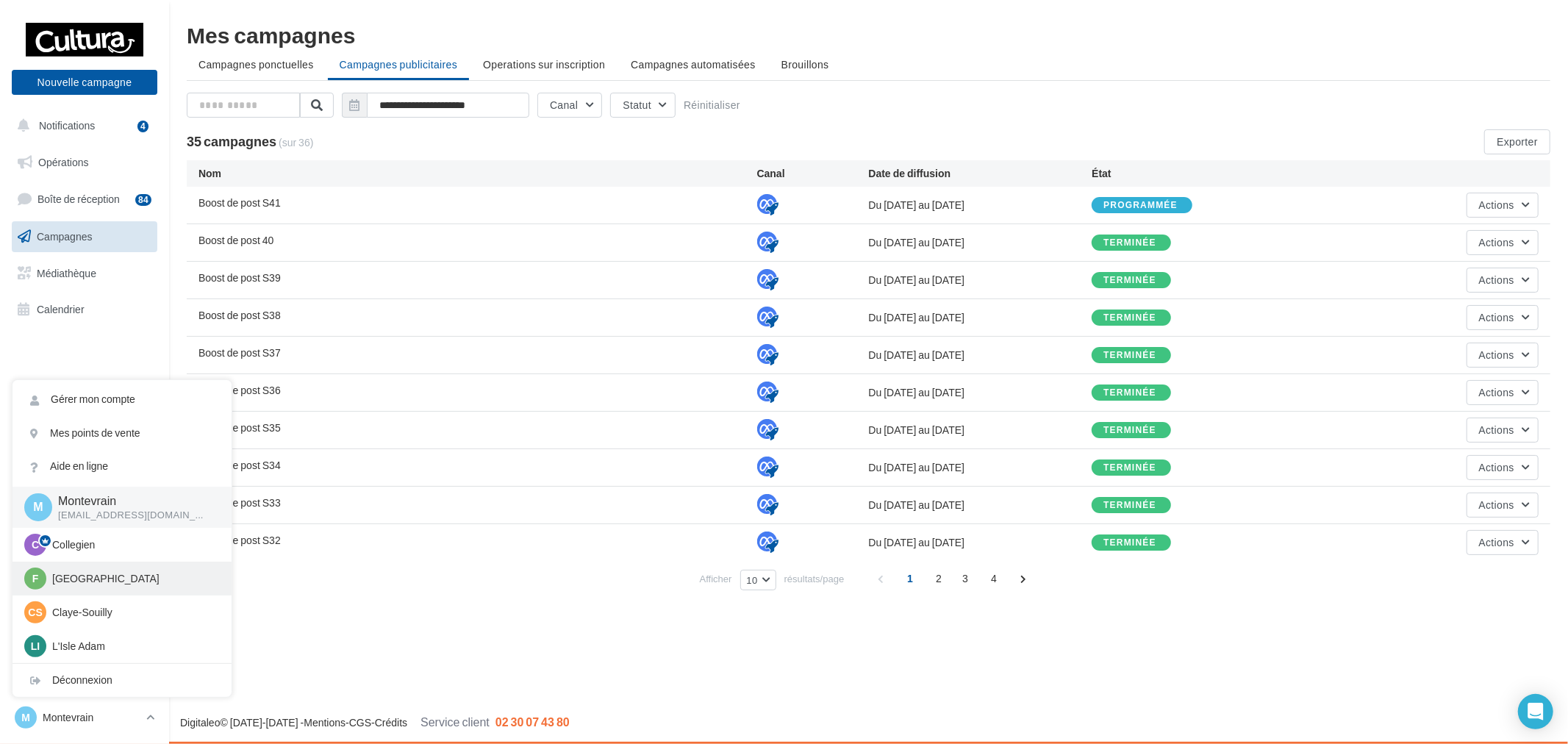
click at [136, 578] on p "[GEOGRAPHIC_DATA]" at bounding box center [133, 578] width 161 height 15
